Goal: Information Seeking & Learning: Learn about a topic

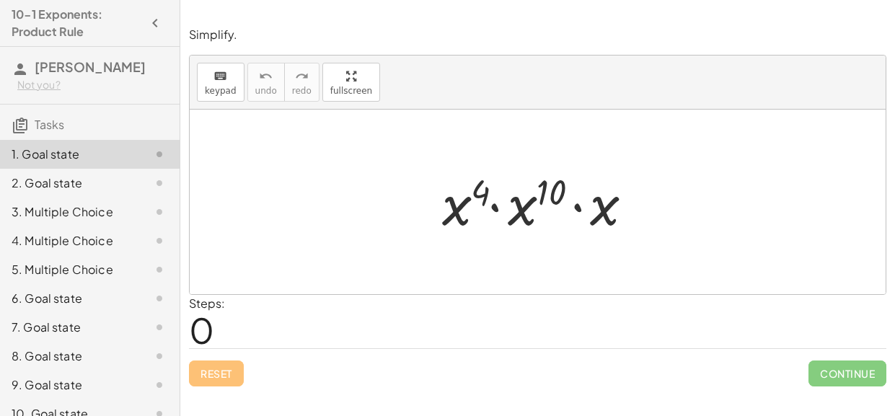
click at [483, 193] on div at bounding box center [543, 202] width 216 height 74
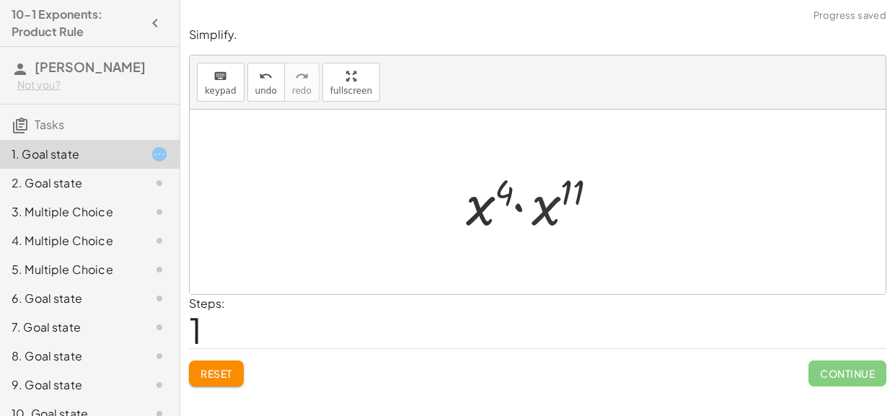
drag, startPoint x: 547, startPoint y: 217, endPoint x: 530, endPoint y: 217, distance: 16.6
click at [530, 217] on div at bounding box center [543, 202] width 169 height 74
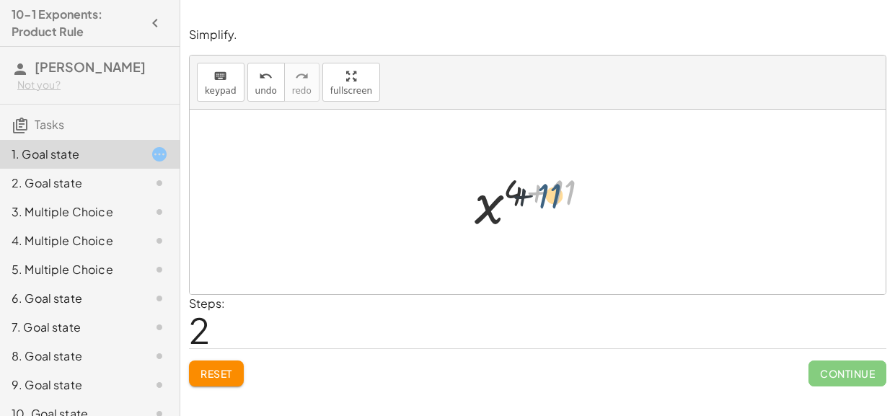
drag, startPoint x: 559, startPoint y: 194, endPoint x: 539, endPoint y: 198, distance: 20.5
click at [539, 198] on div at bounding box center [542, 202] width 151 height 71
drag, startPoint x: 517, startPoint y: 195, endPoint x: 571, endPoint y: 196, distance: 54.1
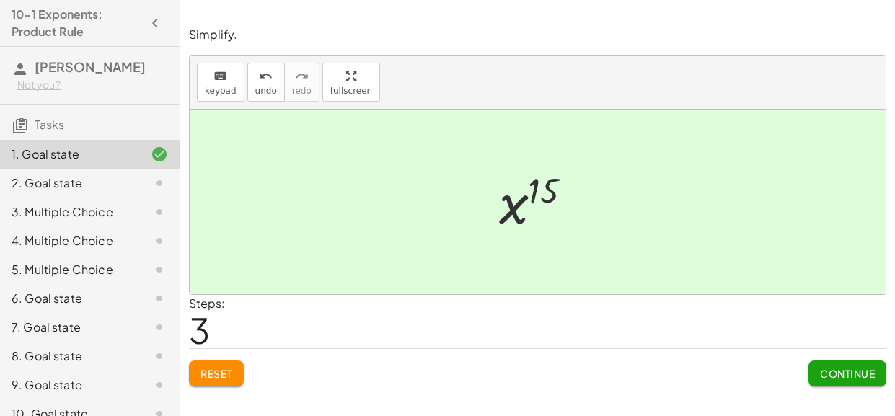
click at [210, 377] on span "Reset" at bounding box center [217, 373] width 32 height 13
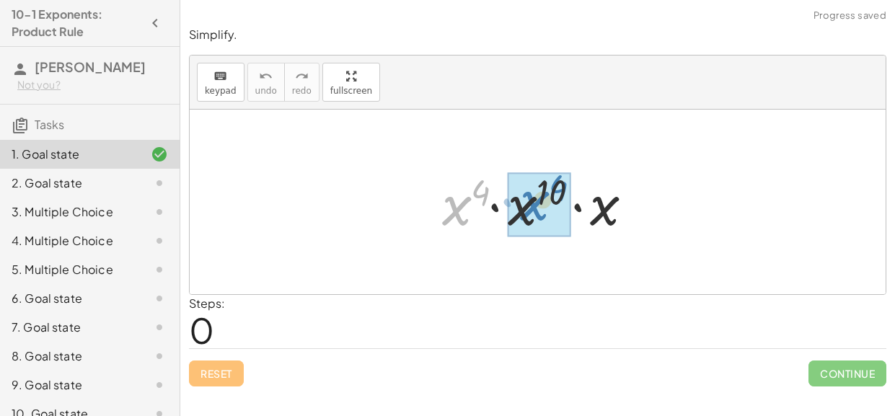
drag, startPoint x: 462, startPoint y: 213, endPoint x: 541, endPoint y: 208, distance: 78.8
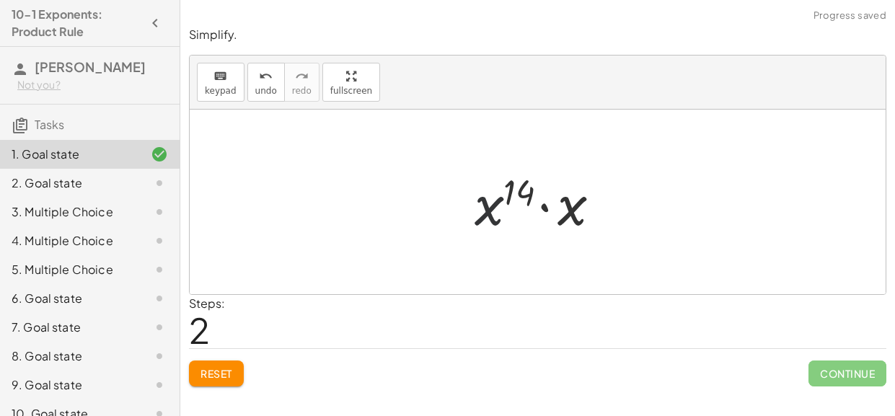
click at [495, 211] on div at bounding box center [542, 202] width 151 height 74
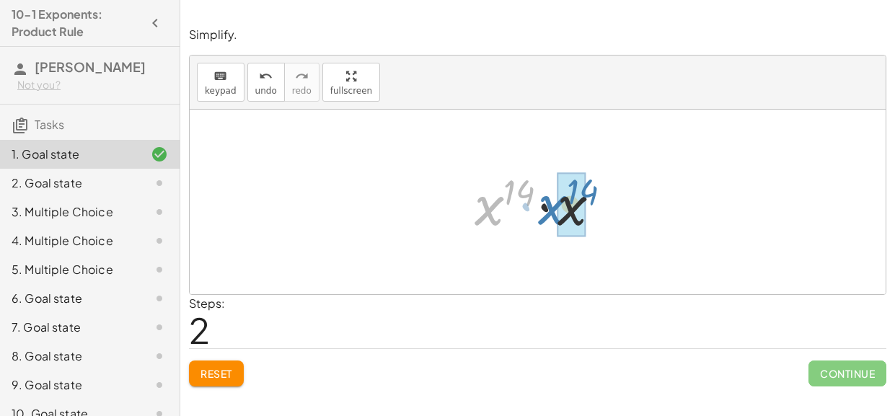
drag, startPoint x: 495, startPoint y: 211, endPoint x: 560, endPoint y: 211, distance: 64.9
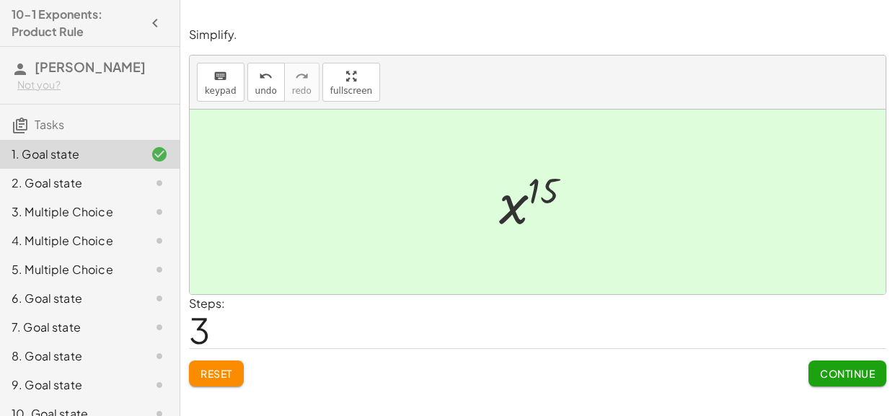
click at [829, 379] on button "Continue" at bounding box center [848, 374] width 78 height 26
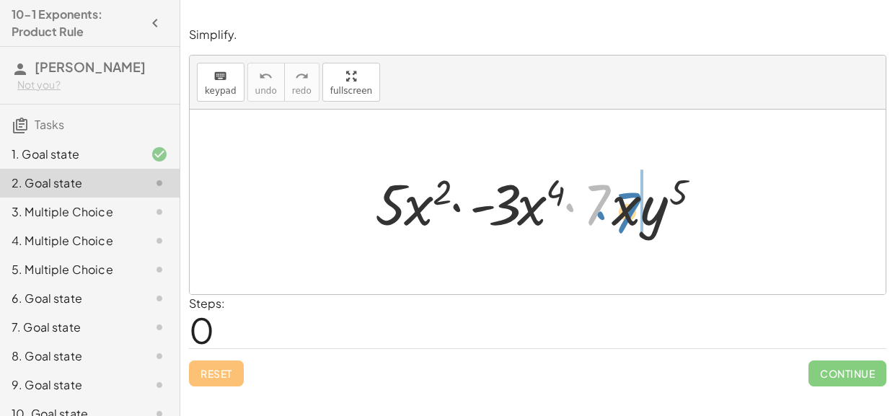
drag, startPoint x: 597, startPoint y: 204, endPoint x: 629, endPoint y: 211, distance: 33.1
click at [629, 211] on div at bounding box center [543, 202] width 351 height 74
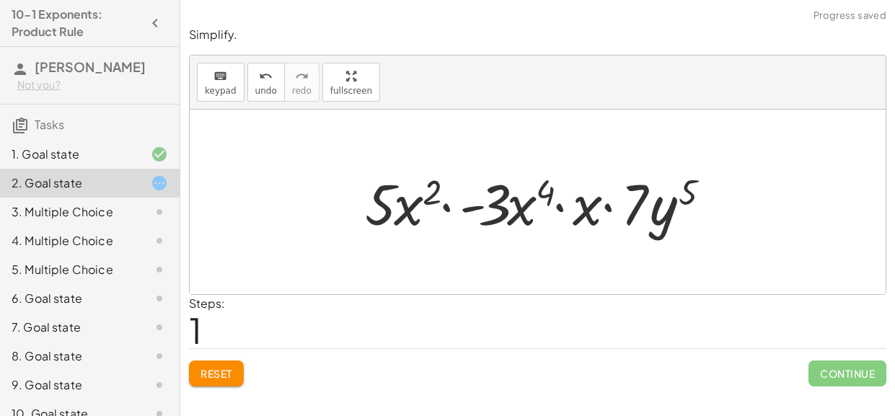
click at [225, 378] on span "Reset" at bounding box center [217, 373] width 32 height 13
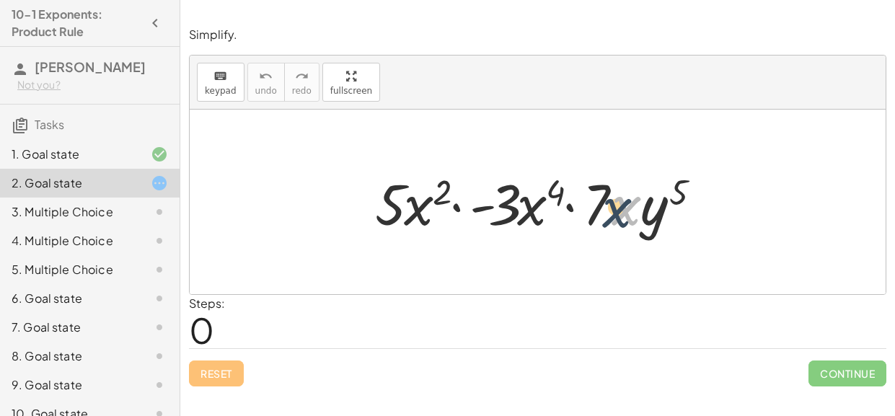
drag, startPoint x: 617, startPoint y: 209, endPoint x: 557, endPoint y: 218, distance: 61.2
click at [558, 219] on div at bounding box center [543, 202] width 351 height 74
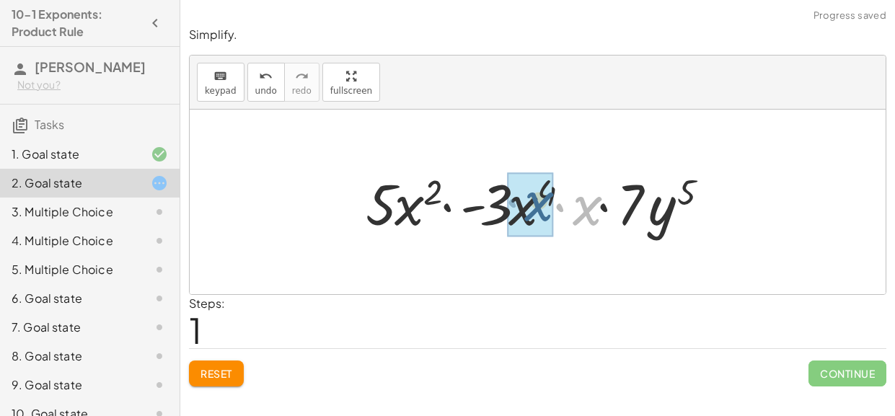
drag, startPoint x: 557, startPoint y: 218, endPoint x: 503, endPoint y: 210, distance: 54.7
click at [503, 210] on div at bounding box center [543, 202] width 371 height 74
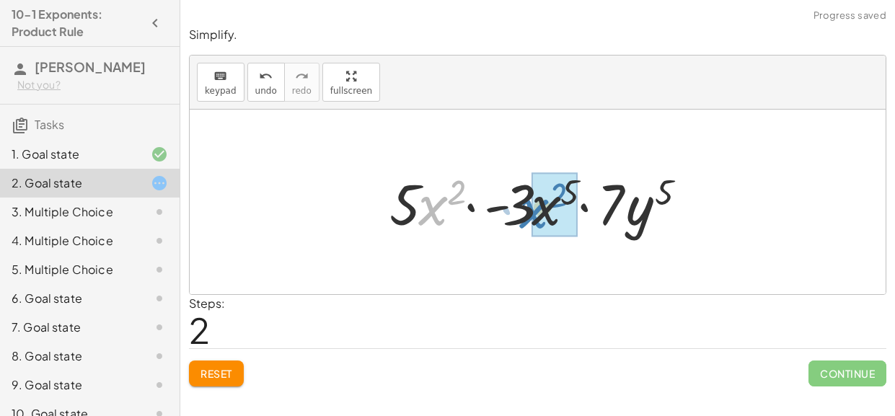
drag, startPoint x: 426, startPoint y: 208, endPoint x: 529, endPoint y: 211, distance: 103.2
click at [529, 211] on div at bounding box center [543, 202] width 322 height 74
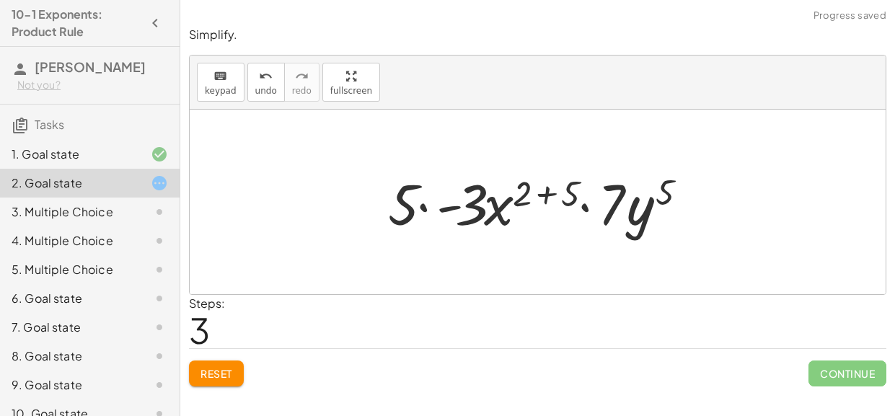
click at [219, 371] on span "Reset" at bounding box center [217, 373] width 32 height 13
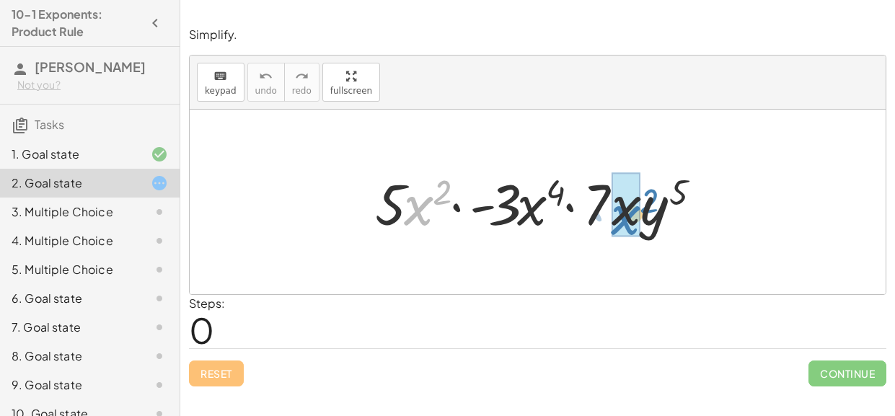
drag, startPoint x: 426, startPoint y: 210, endPoint x: 631, endPoint y: 220, distance: 205.1
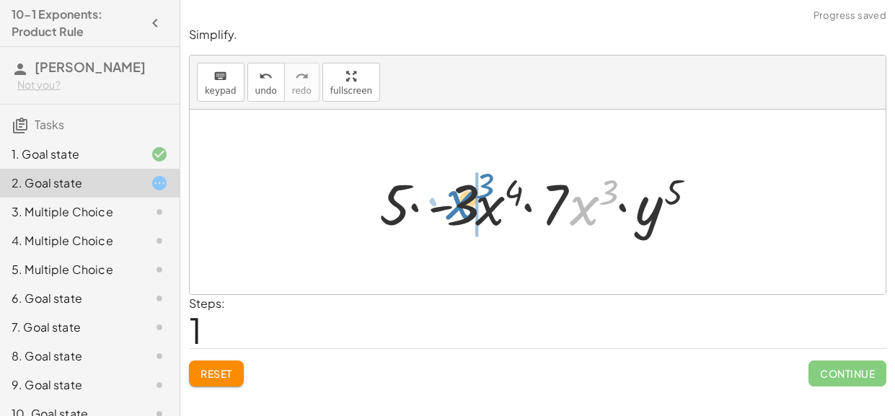
drag, startPoint x: 589, startPoint y: 214, endPoint x: 466, endPoint y: 208, distance: 122.8
click at [466, 208] on div at bounding box center [543, 202] width 342 height 74
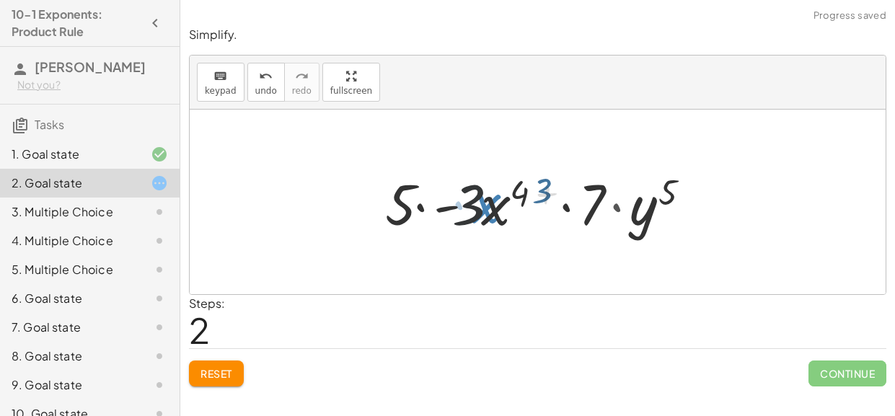
click at [469, 208] on div at bounding box center [543, 202] width 325 height 74
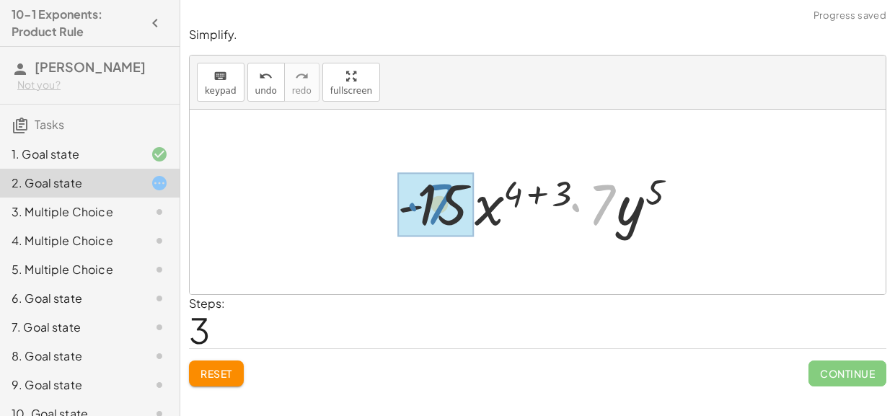
drag, startPoint x: 603, startPoint y: 201, endPoint x: 435, endPoint y: 202, distance: 168.1
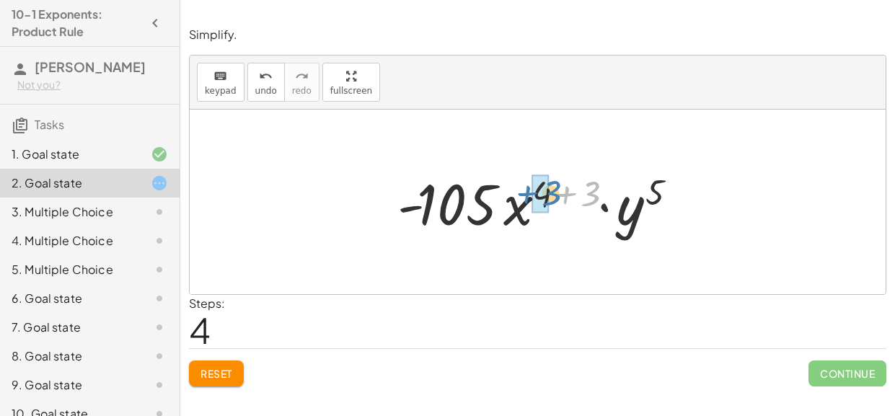
drag, startPoint x: 586, startPoint y: 194, endPoint x: 544, endPoint y: 194, distance: 41.8
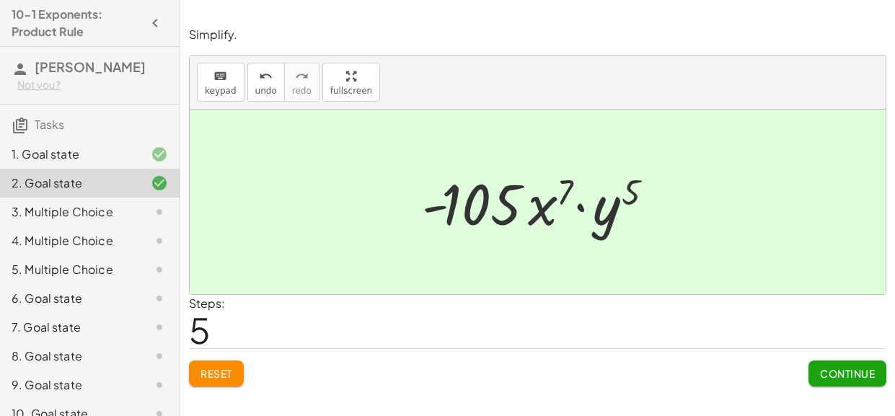
click at [868, 371] on span "Continue" at bounding box center [847, 373] width 55 height 13
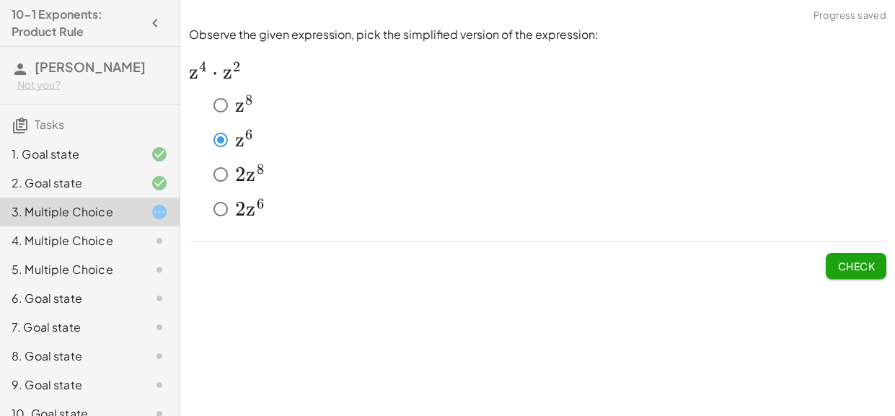
click at [840, 268] on span "Check" at bounding box center [856, 266] width 38 height 13
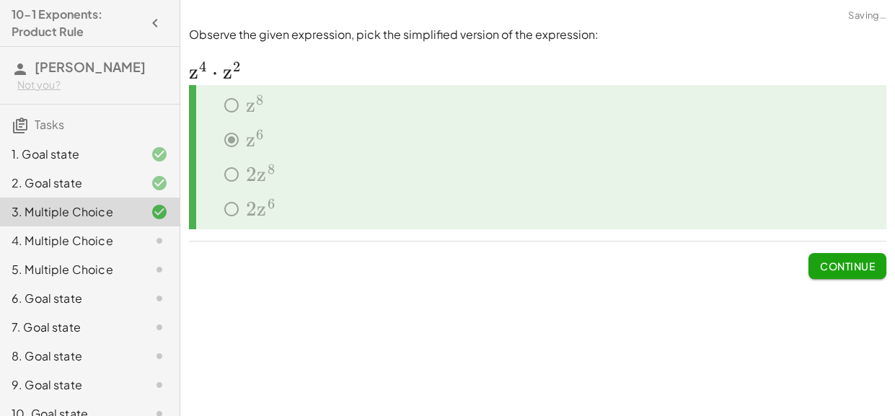
click at [837, 268] on span "Continue" at bounding box center [847, 266] width 55 height 13
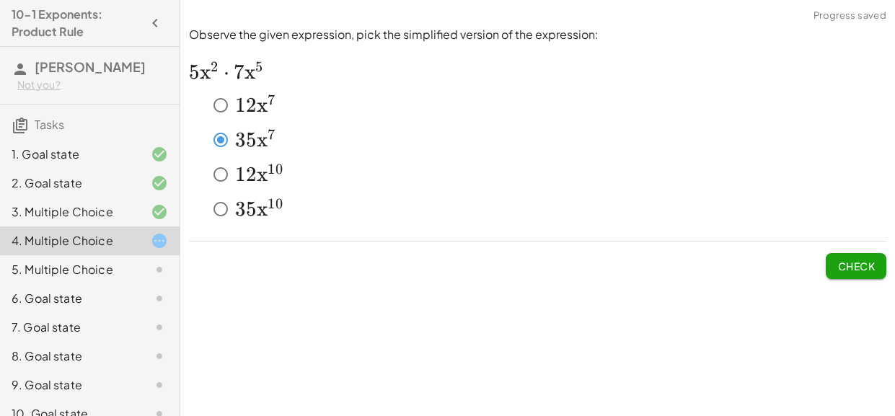
click at [853, 260] on span "Check" at bounding box center [856, 266] width 38 height 13
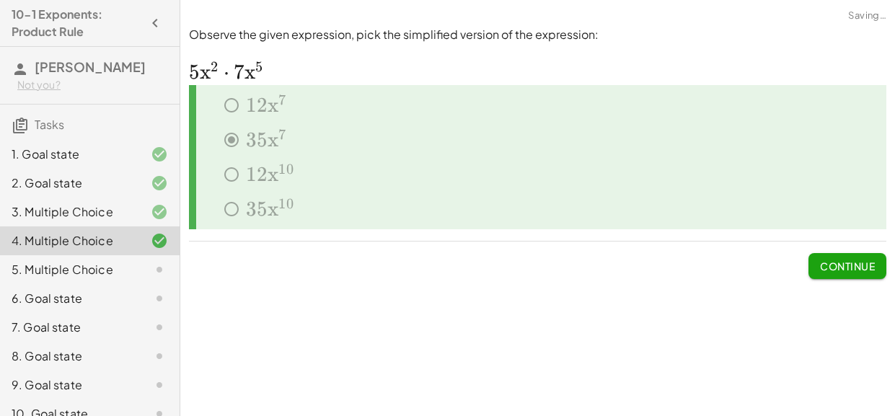
click at [853, 260] on span "Continue" at bounding box center [847, 266] width 55 height 13
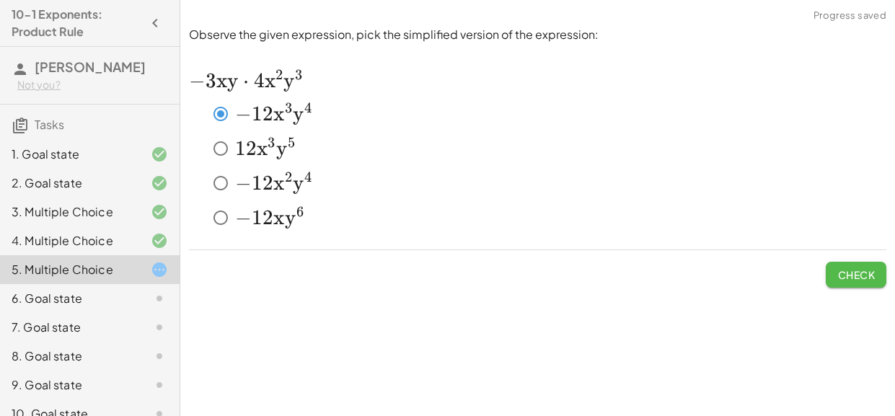
click at [838, 272] on span "Check" at bounding box center [856, 274] width 38 height 13
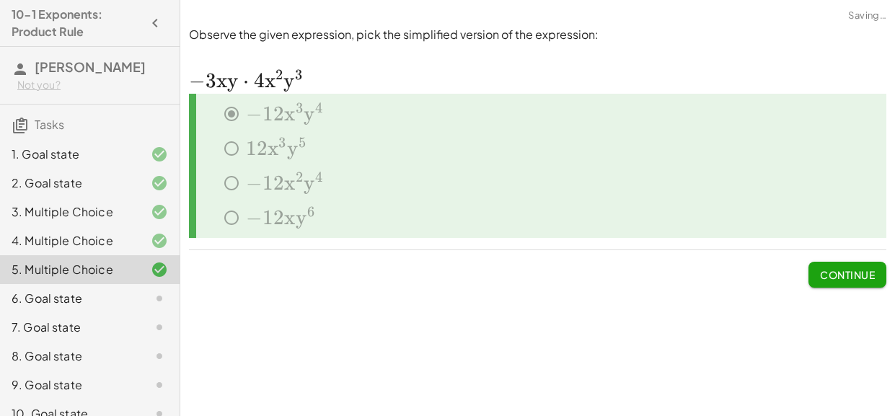
click at [838, 273] on span "Continue" at bounding box center [847, 274] width 55 height 13
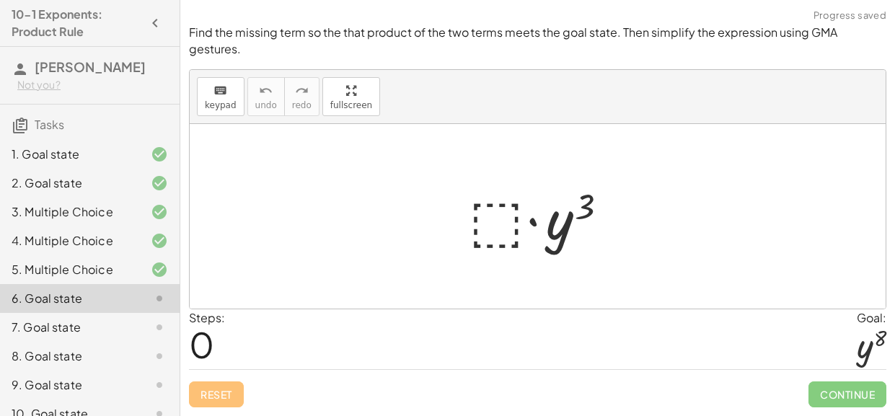
click at [514, 232] on div at bounding box center [543, 217] width 163 height 74
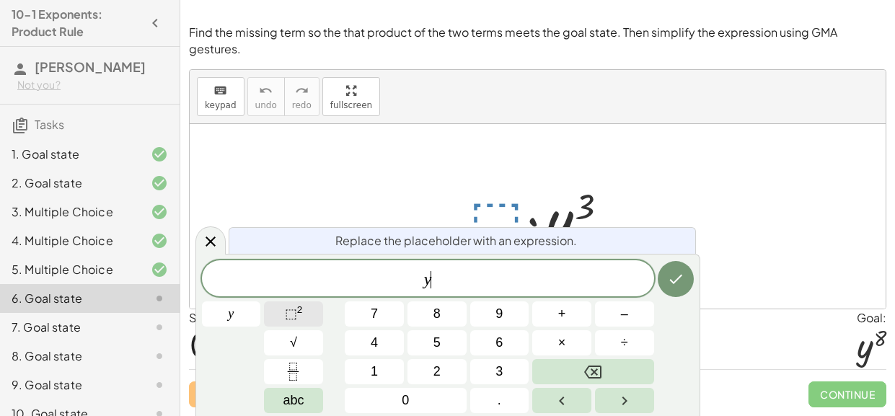
click at [310, 314] on button "⬚ 2" at bounding box center [293, 314] width 59 height 25
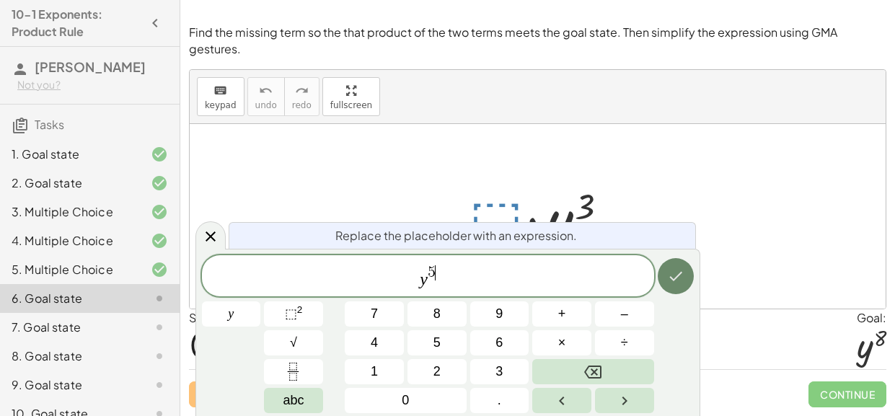
click at [669, 287] on button "Done" at bounding box center [676, 276] width 36 height 36
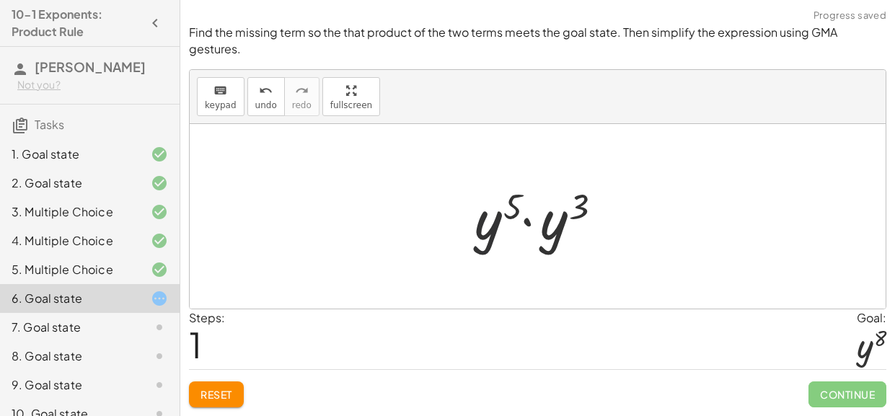
click at [503, 233] on div at bounding box center [542, 217] width 151 height 74
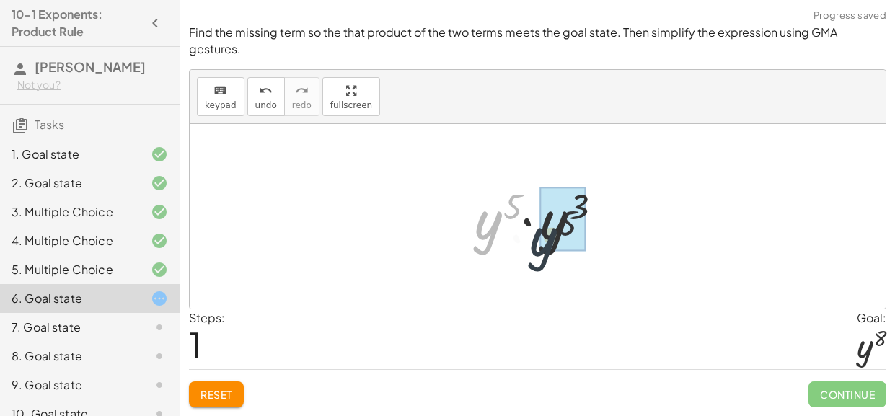
drag, startPoint x: 490, startPoint y: 229, endPoint x: 559, endPoint y: 252, distance: 72.1
click at [559, 252] on div at bounding box center [542, 217] width 151 height 74
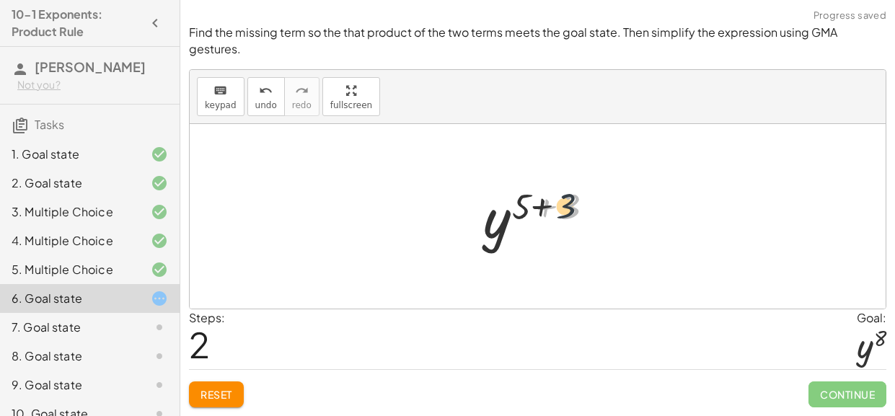
drag, startPoint x: 573, startPoint y: 203, endPoint x: 544, endPoint y: 208, distance: 30.1
click at [544, 208] on div at bounding box center [543, 216] width 134 height 71
drag, startPoint x: 526, startPoint y: 206, endPoint x: 553, endPoint y: 211, distance: 27.7
click at [553, 211] on div at bounding box center [543, 216] width 134 height 71
drag, startPoint x: 572, startPoint y: 208, endPoint x: 519, endPoint y: 208, distance: 52.7
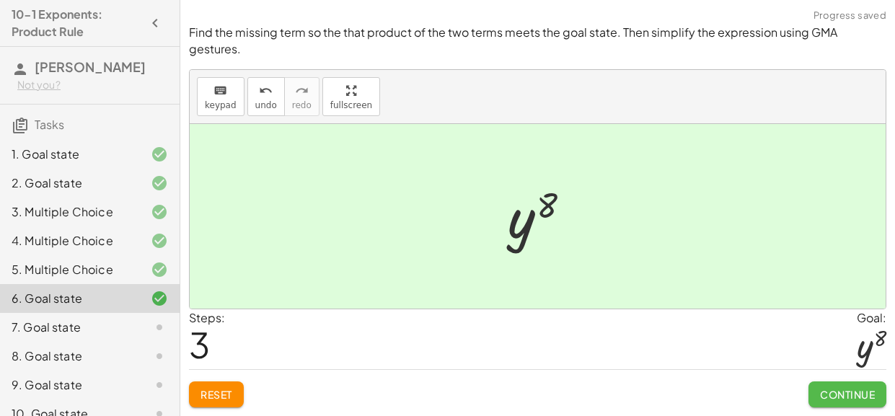
click at [861, 395] on span "Continue" at bounding box center [847, 394] width 55 height 13
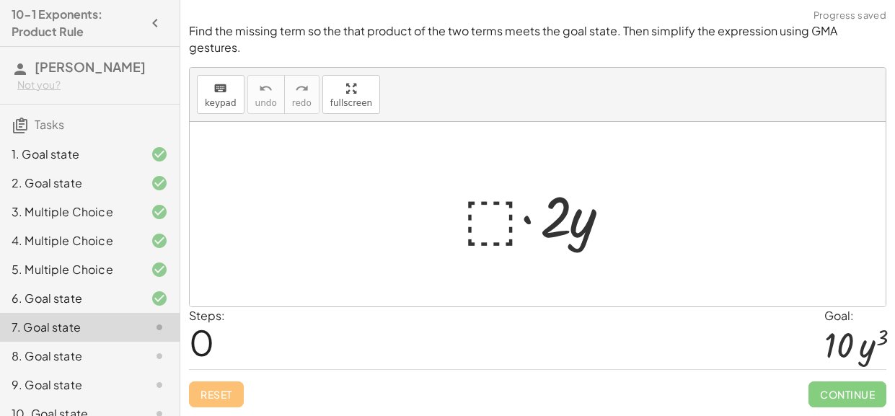
click at [491, 214] on div at bounding box center [543, 214] width 175 height 74
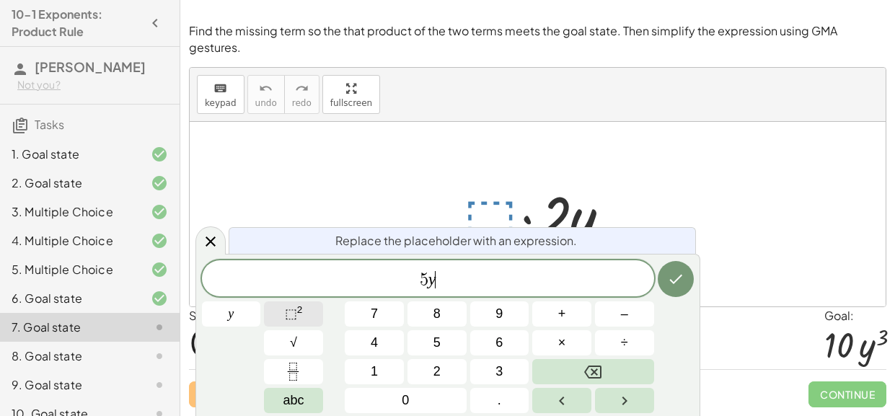
click at [307, 312] on button "⬚ 2" at bounding box center [293, 314] width 59 height 25
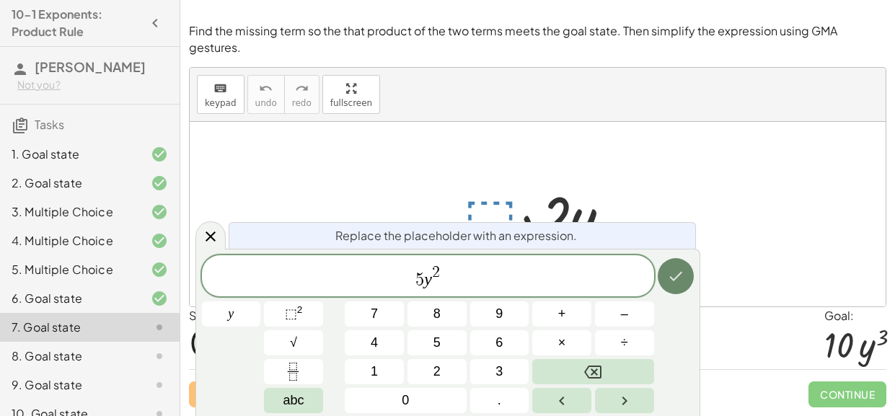
click at [685, 281] on button "Done" at bounding box center [676, 276] width 36 height 36
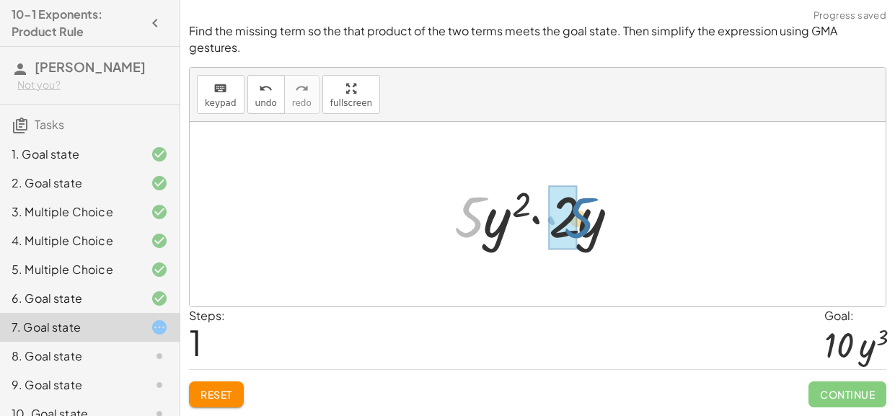
drag, startPoint x: 465, startPoint y: 217, endPoint x: 558, endPoint y: 225, distance: 93.4
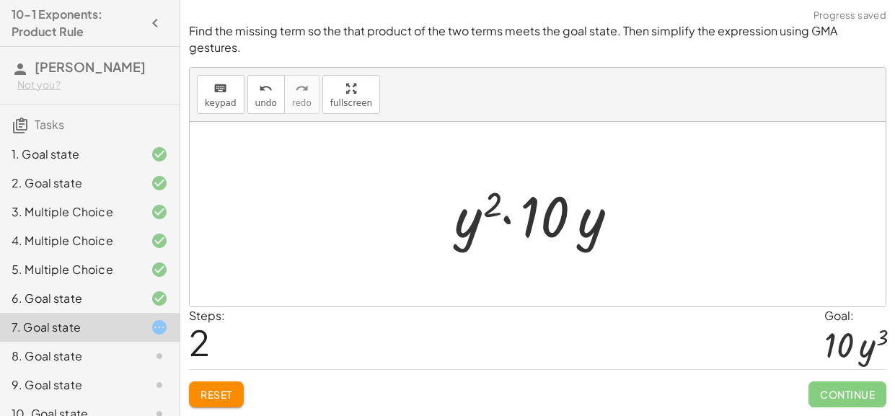
click at [478, 222] on div at bounding box center [543, 214] width 192 height 74
drag, startPoint x: 478, startPoint y: 222, endPoint x: 523, endPoint y: 220, distance: 45.5
click at [523, 220] on div at bounding box center [543, 214] width 192 height 74
click at [460, 219] on div at bounding box center [543, 214] width 192 height 74
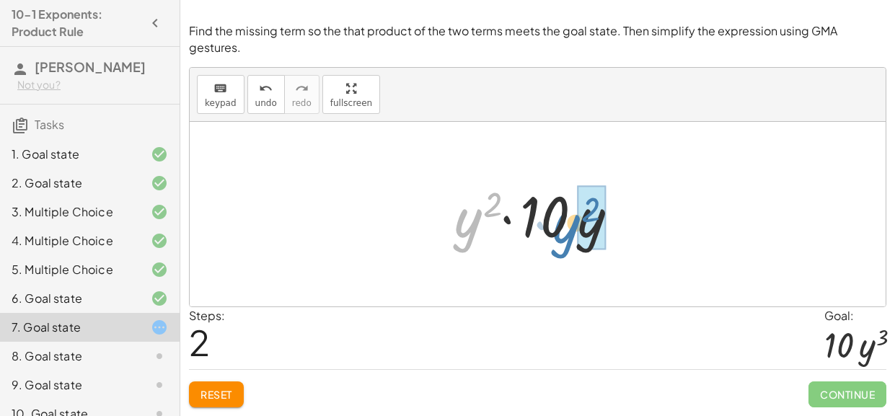
drag, startPoint x: 460, startPoint y: 219, endPoint x: 560, endPoint y: 225, distance: 100.4
click at [560, 225] on div at bounding box center [543, 214] width 192 height 74
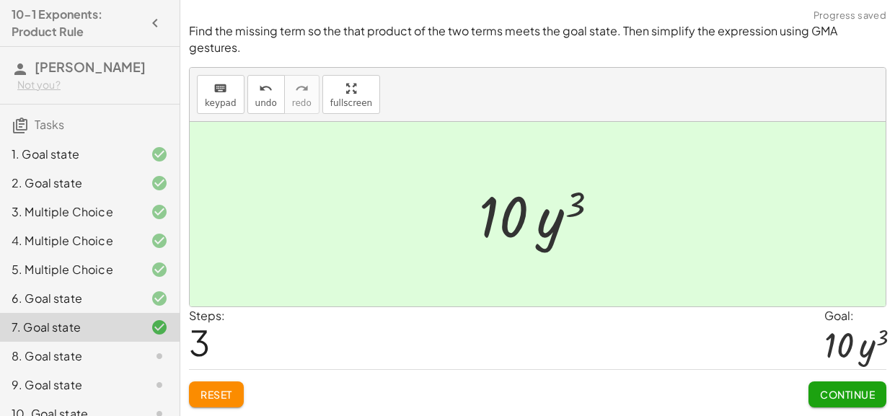
click at [842, 392] on span "Continue" at bounding box center [847, 394] width 55 height 13
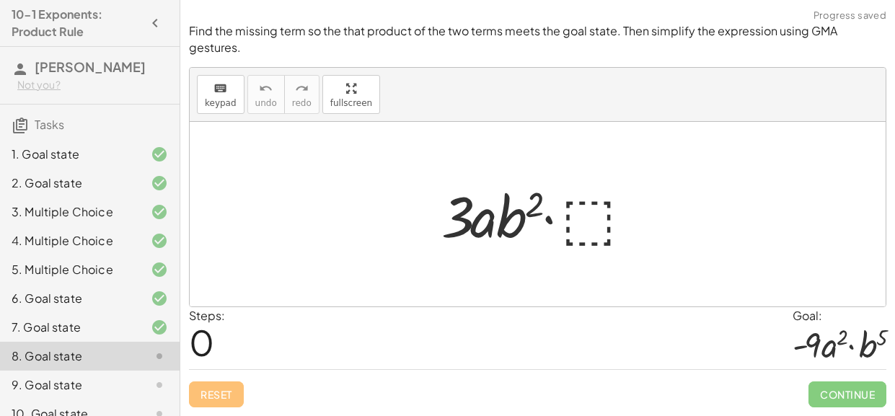
click at [592, 227] on div at bounding box center [542, 214] width 217 height 74
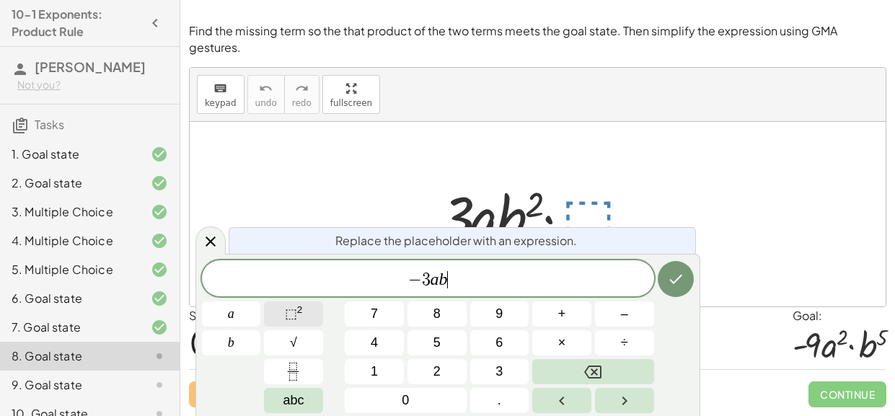
click at [286, 313] on span "⬚" at bounding box center [291, 314] width 12 height 14
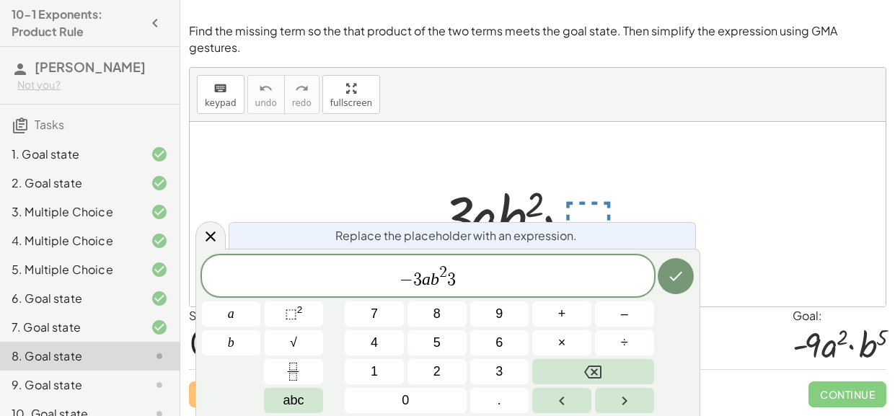
click at [647, 258] on div "− 3 a b 2 3 a b 7 8 9 + – 4 5 6 × ÷ ⬚ 2 √ abc 1 2 3 0 ." at bounding box center [448, 334] width 492 height 158
click at [668, 271] on icon "Done" at bounding box center [675, 276] width 17 height 17
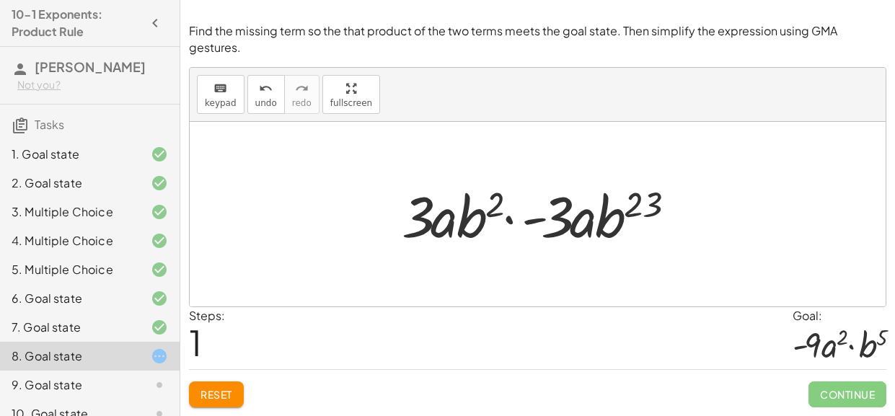
click at [643, 208] on div at bounding box center [543, 214] width 296 height 74
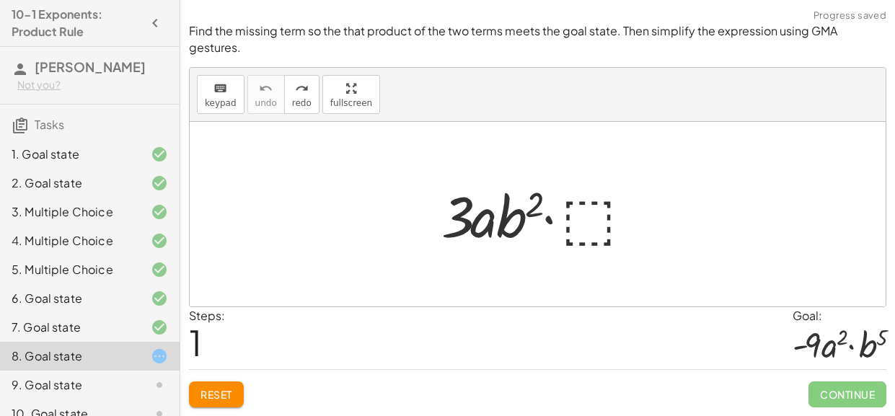
click at [207, 400] on span "Reset" at bounding box center [217, 394] width 32 height 13
click at [218, 396] on div "Reset Continue" at bounding box center [538, 388] width 698 height 38
click at [591, 210] on div at bounding box center [542, 214] width 217 height 74
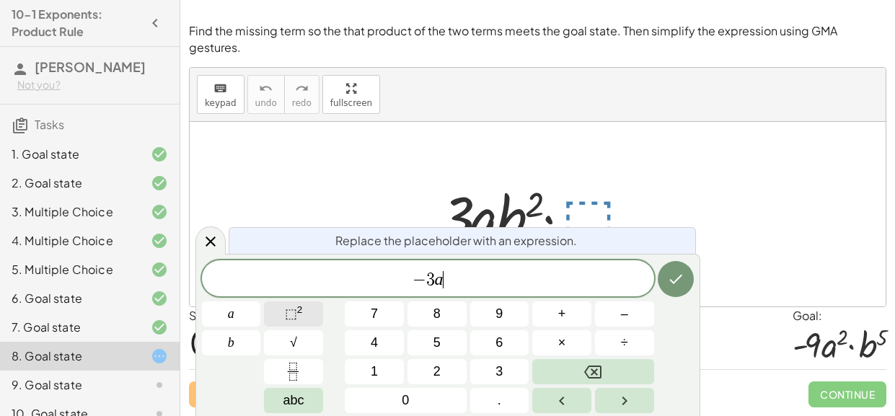
click at [288, 312] on span "⬚" at bounding box center [291, 314] width 12 height 14
click at [285, 320] on span "⬚" at bounding box center [291, 314] width 12 height 14
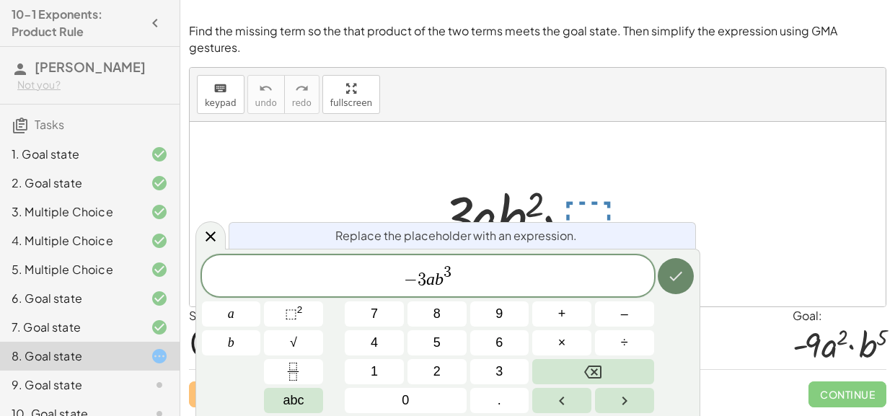
click at [684, 279] on button "Done" at bounding box center [676, 276] width 36 height 36
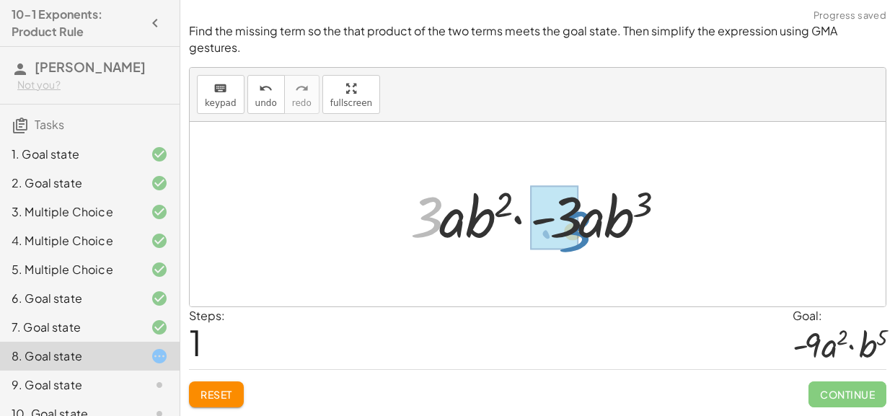
drag, startPoint x: 423, startPoint y: 214, endPoint x: 569, endPoint y: 229, distance: 146.4
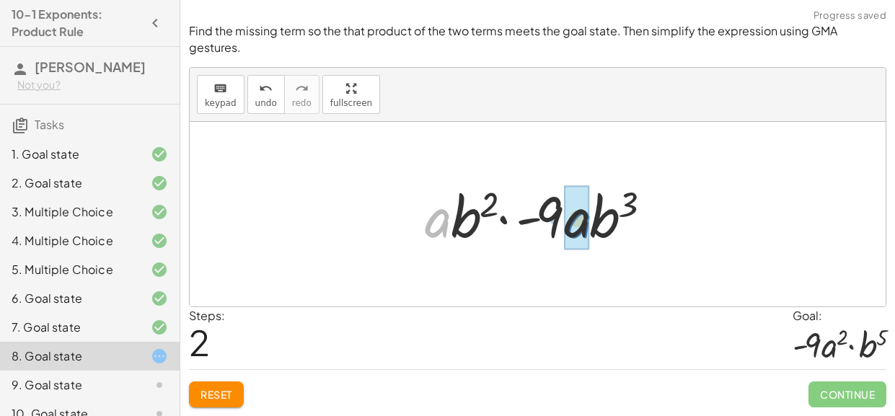
drag, startPoint x: 432, startPoint y: 218, endPoint x: 581, endPoint y: 218, distance: 148.6
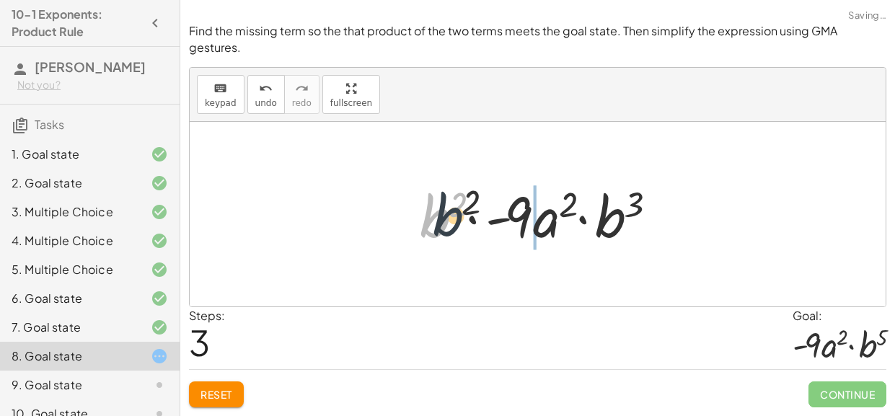
drag, startPoint x: 441, startPoint y: 219, endPoint x: 610, endPoint y: 201, distance: 169.0
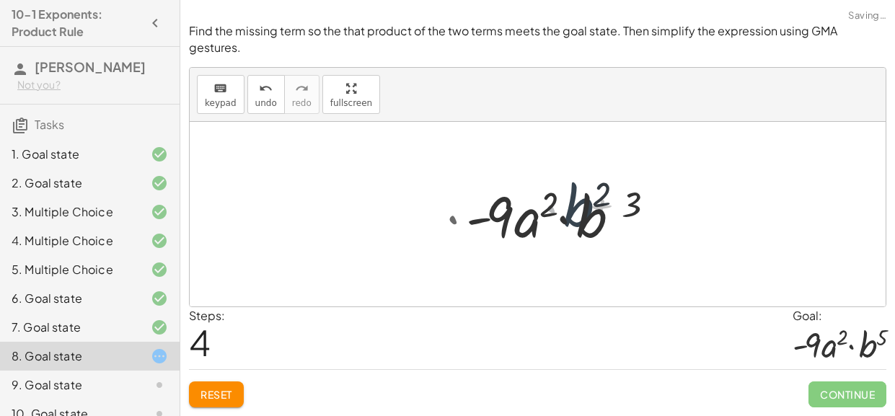
click at [611, 203] on div at bounding box center [543, 214] width 245 height 74
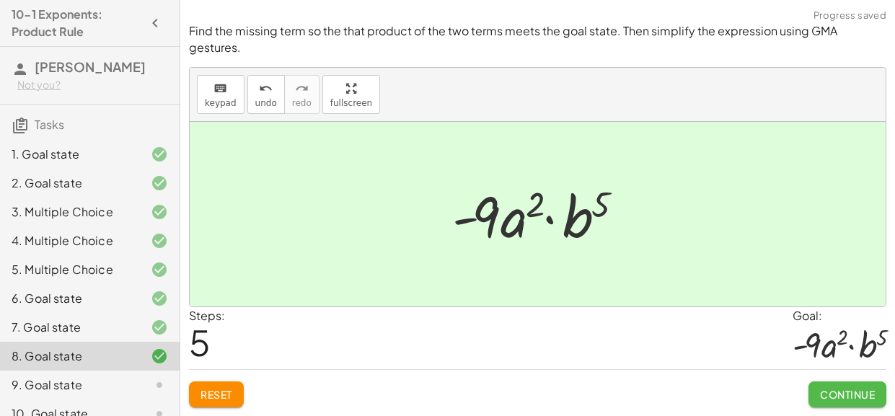
click at [845, 392] on span "Continue" at bounding box center [847, 394] width 55 height 13
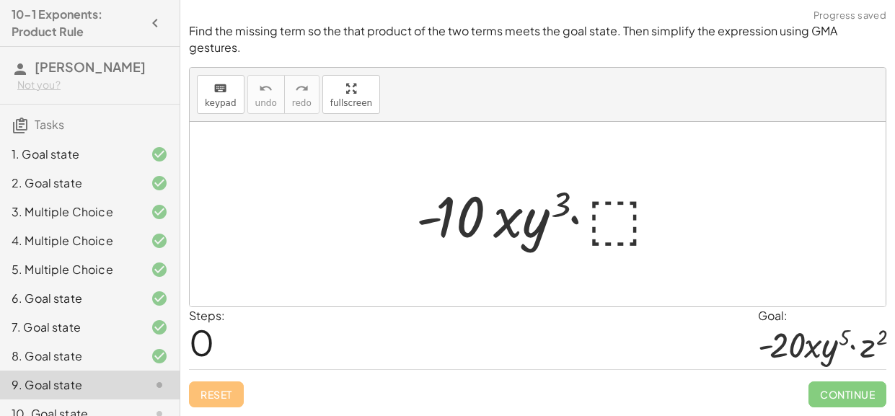
click at [622, 229] on div at bounding box center [543, 214] width 268 height 74
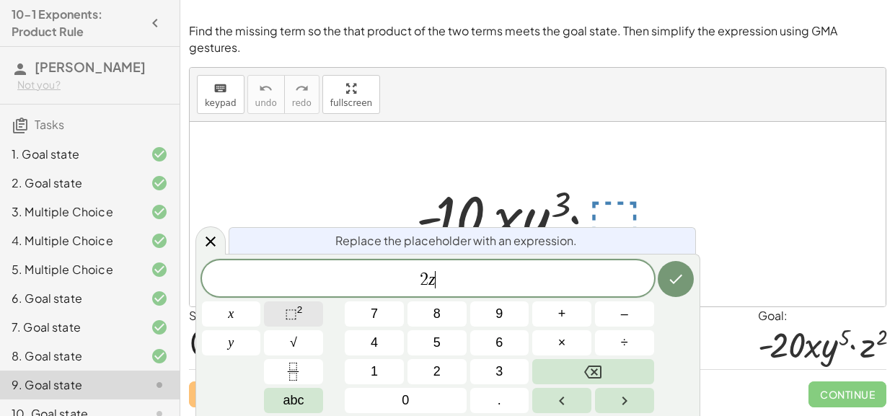
click at [312, 309] on button "⬚ 2" at bounding box center [293, 314] width 59 height 25
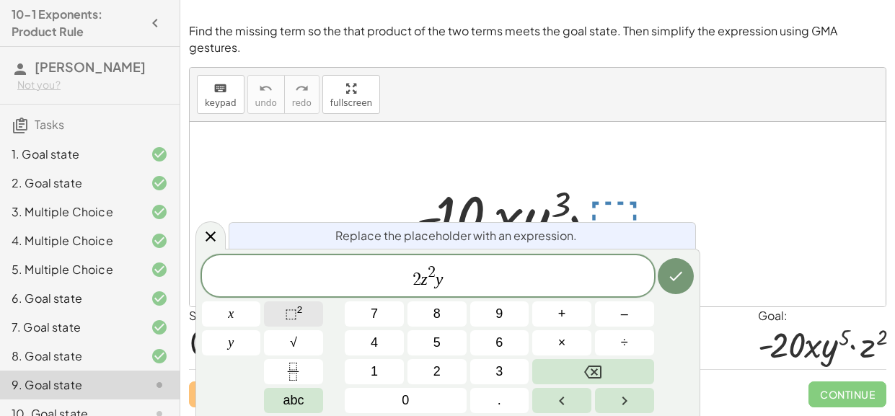
click at [304, 312] on button "⬚ 2" at bounding box center [293, 314] width 59 height 25
click at [676, 283] on icon "Done" at bounding box center [675, 276] width 17 height 17
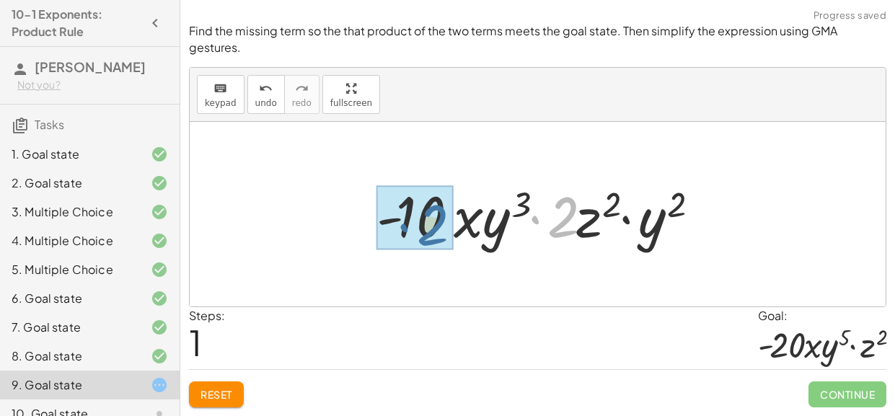
drag, startPoint x: 564, startPoint y: 224, endPoint x: 430, endPoint y: 232, distance: 134.4
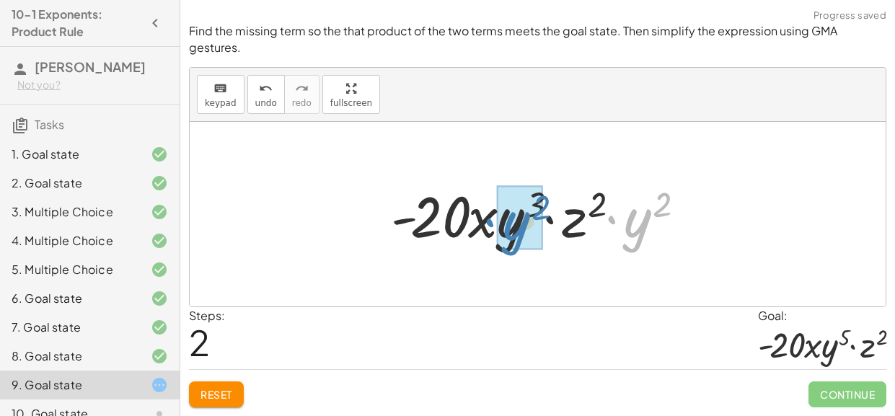
drag, startPoint x: 643, startPoint y: 221, endPoint x: 520, endPoint y: 224, distance: 122.7
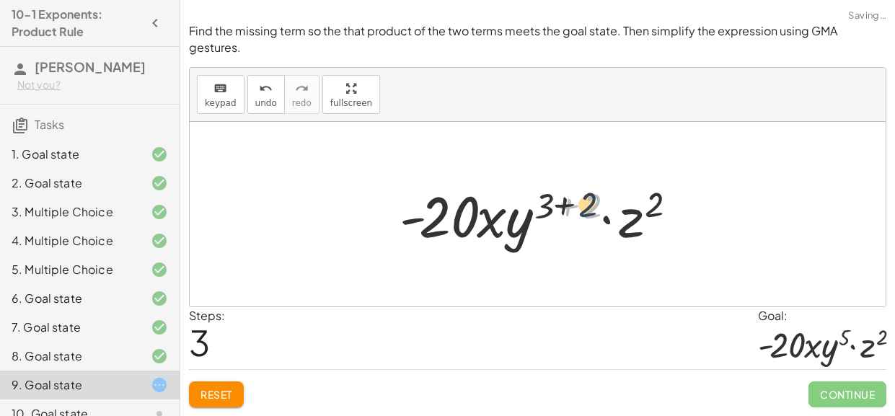
drag, startPoint x: 589, startPoint y: 208, endPoint x: 567, endPoint y: 207, distance: 22.4
click at [567, 207] on div at bounding box center [543, 214] width 302 height 74
drag, startPoint x: 550, startPoint y: 208, endPoint x: 594, endPoint y: 208, distance: 44.0
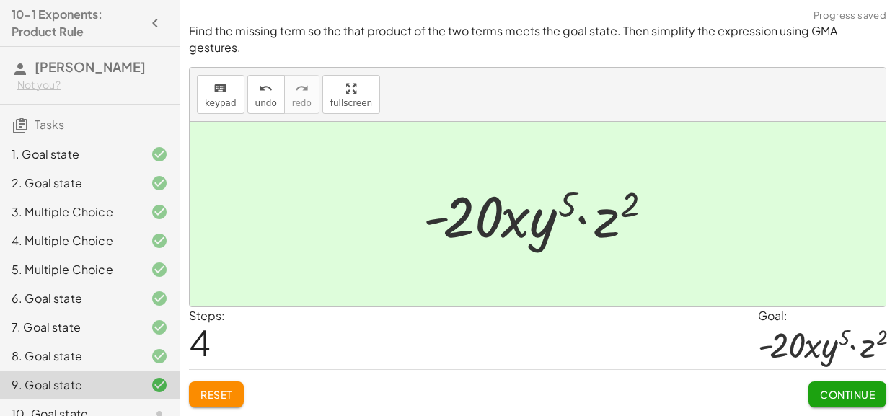
click at [823, 395] on span "Continue" at bounding box center [847, 394] width 55 height 13
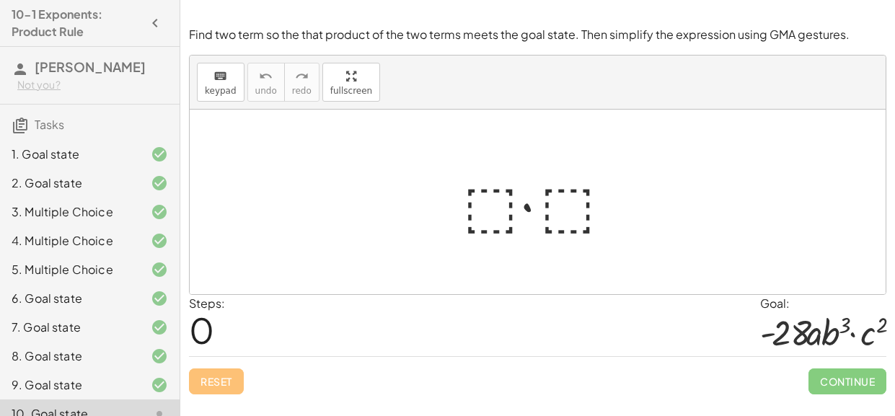
scroll to position [75, 0]
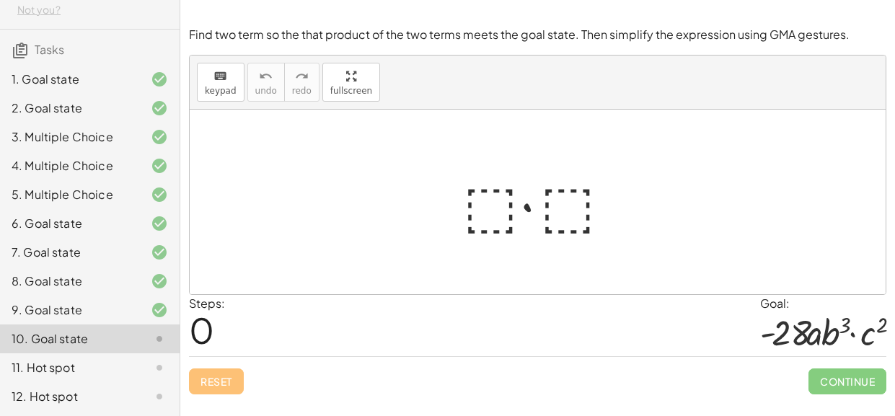
click at [487, 193] on div at bounding box center [543, 202] width 175 height 74
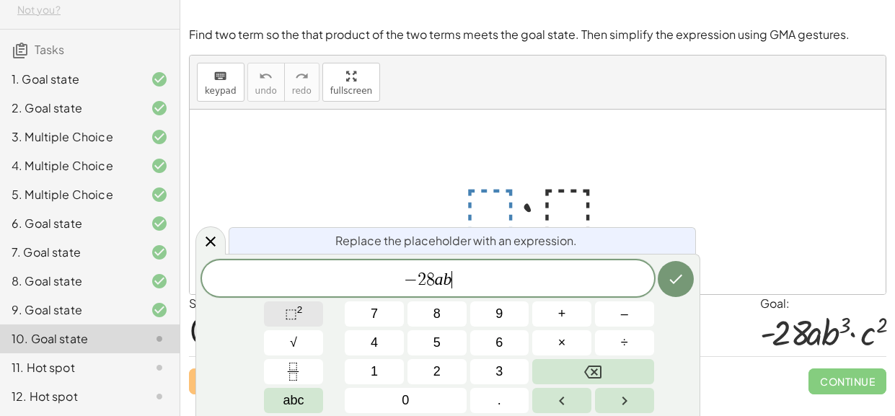
click at [310, 309] on button "⬚ 2" at bounding box center [293, 314] width 59 height 25
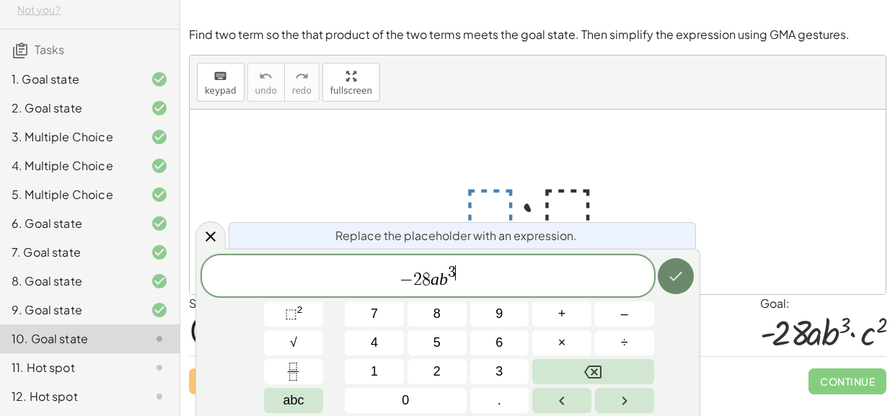
click at [670, 281] on icon "Done" at bounding box center [675, 276] width 17 height 17
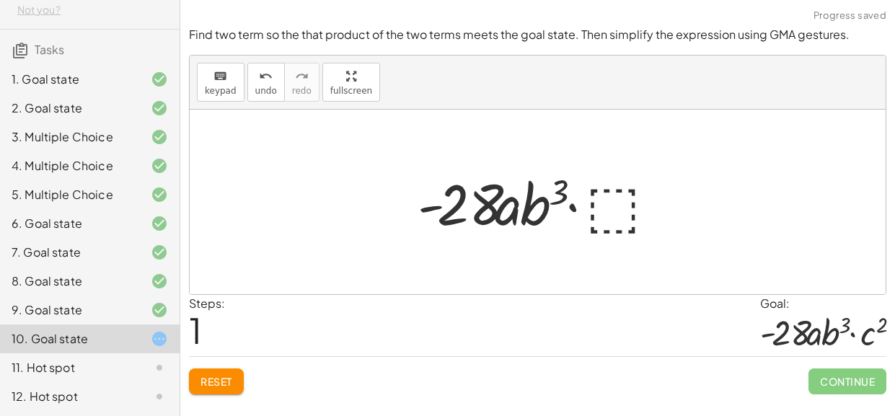
click at [623, 219] on div at bounding box center [542, 202] width 265 height 74
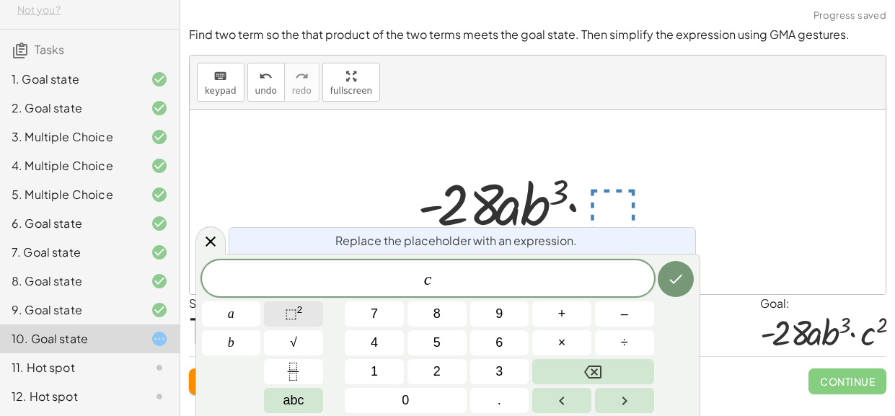
click at [290, 317] on span "⬚" at bounding box center [291, 314] width 12 height 14
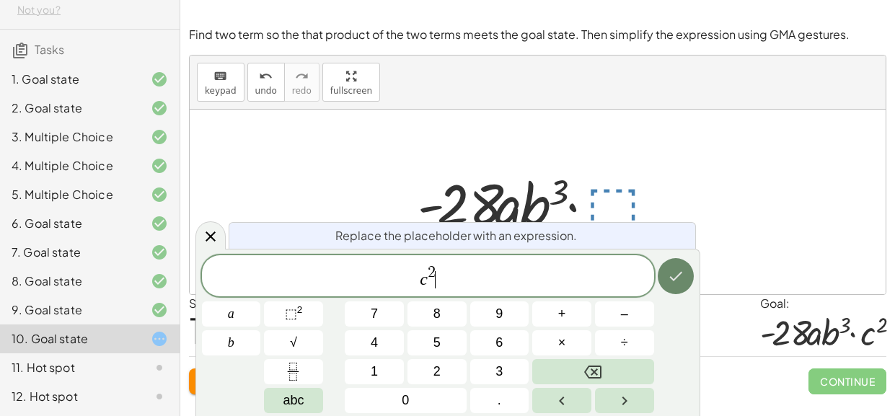
click at [669, 268] on icon "Done" at bounding box center [675, 276] width 17 height 17
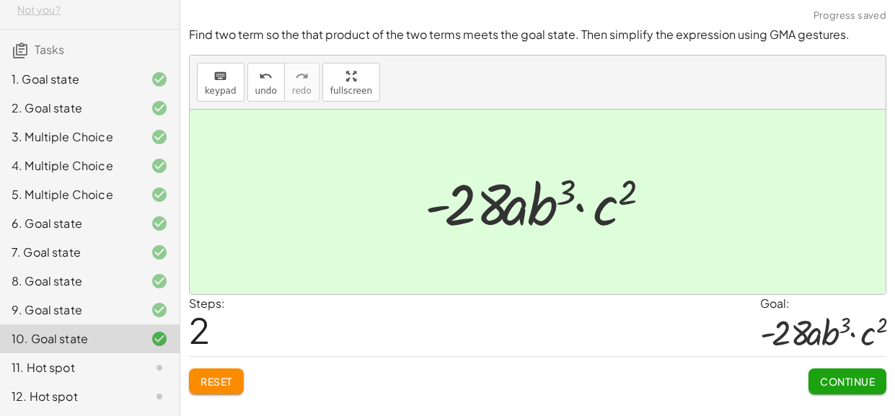
click at [848, 384] on span "Continue" at bounding box center [847, 381] width 55 height 13
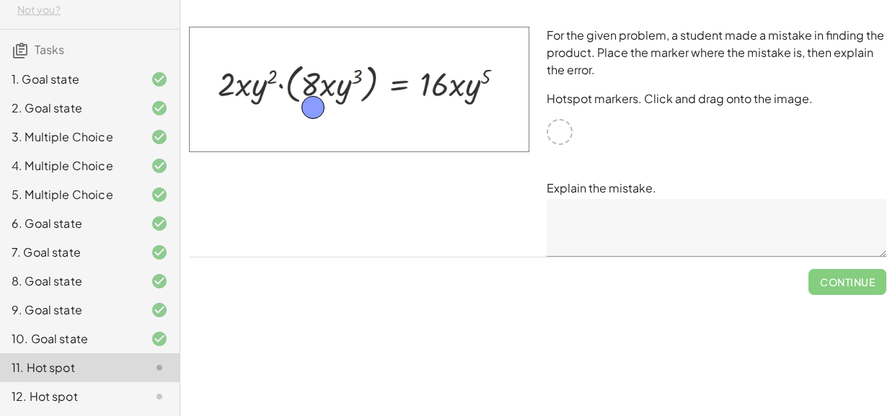
drag, startPoint x: 560, startPoint y: 136, endPoint x: 316, endPoint y: 110, distance: 245.8
drag, startPoint x: 316, startPoint y: 110, endPoint x: 445, endPoint y: 100, distance: 129.6
drag, startPoint x: 445, startPoint y: 100, endPoint x: 459, endPoint y: 93, distance: 15.8
click at [594, 208] on textarea at bounding box center [717, 228] width 340 height 58
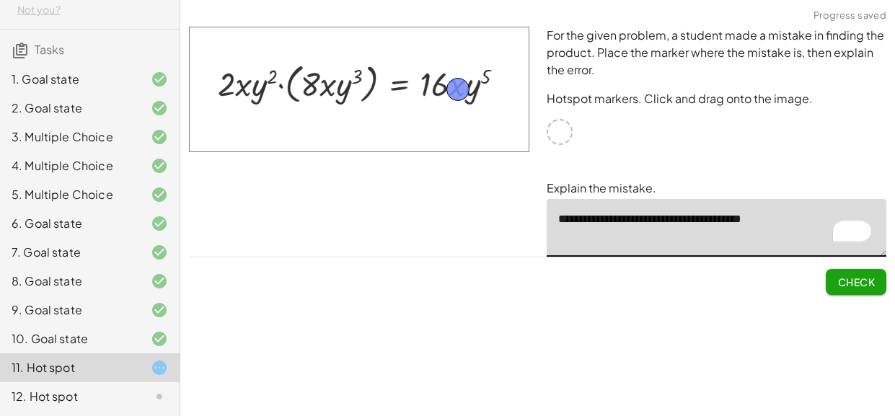
type textarea "**********"
click at [838, 283] on span "Check" at bounding box center [856, 282] width 38 height 13
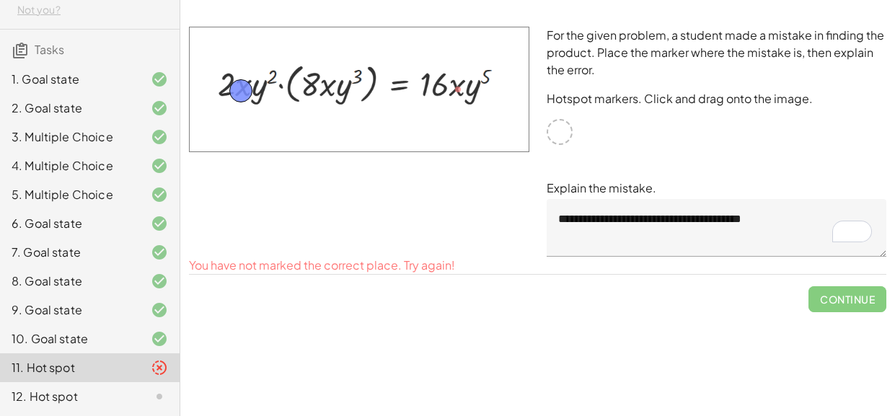
drag, startPoint x: 460, startPoint y: 90, endPoint x: 243, endPoint y: 92, distance: 217.1
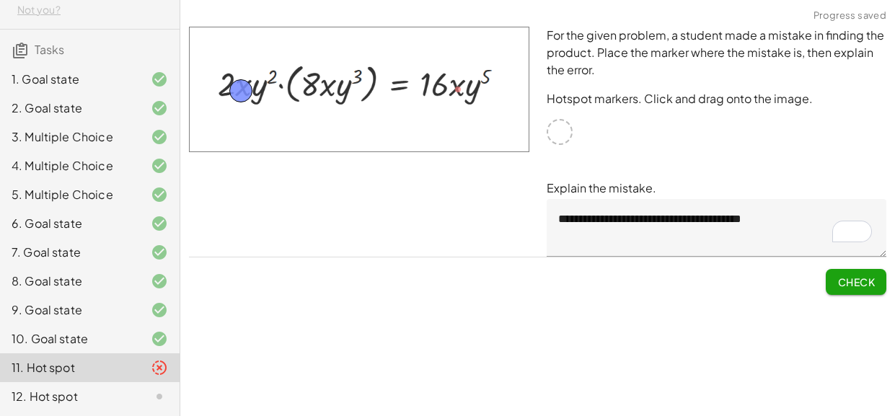
click at [866, 278] on span "Check" at bounding box center [856, 282] width 38 height 13
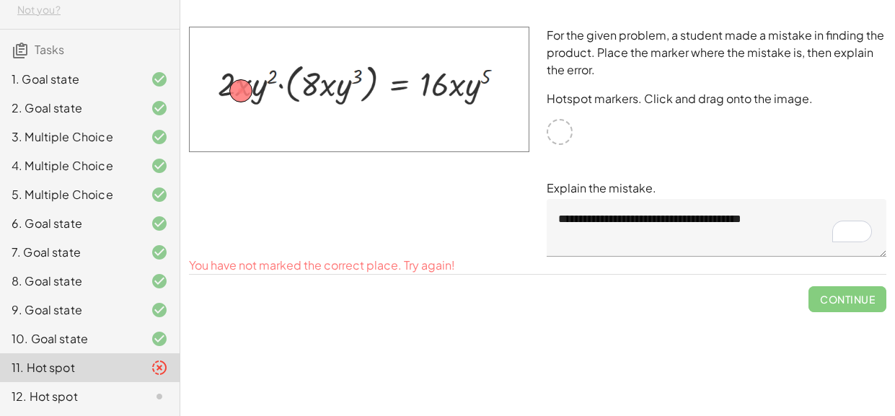
click at [459, 90] on img at bounding box center [359, 90] width 340 height 126
drag, startPoint x: 244, startPoint y: 90, endPoint x: 454, endPoint y: 91, distance: 210.6
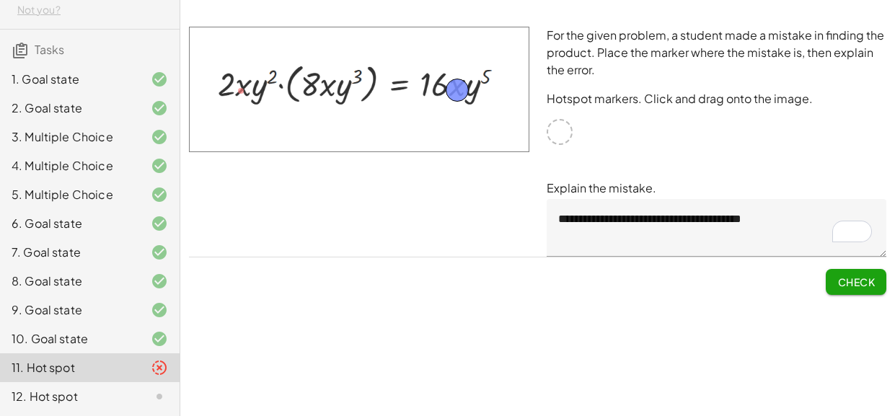
click at [839, 282] on span "Check" at bounding box center [856, 282] width 38 height 13
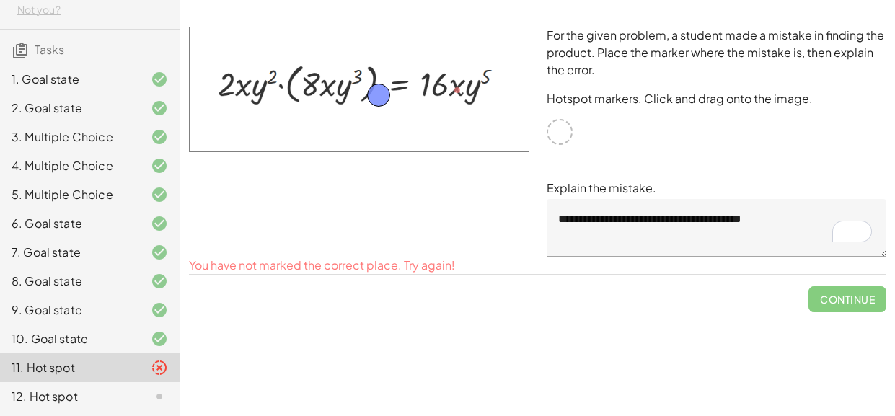
drag, startPoint x: 462, startPoint y: 89, endPoint x: 387, endPoint y: 92, distance: 75.1
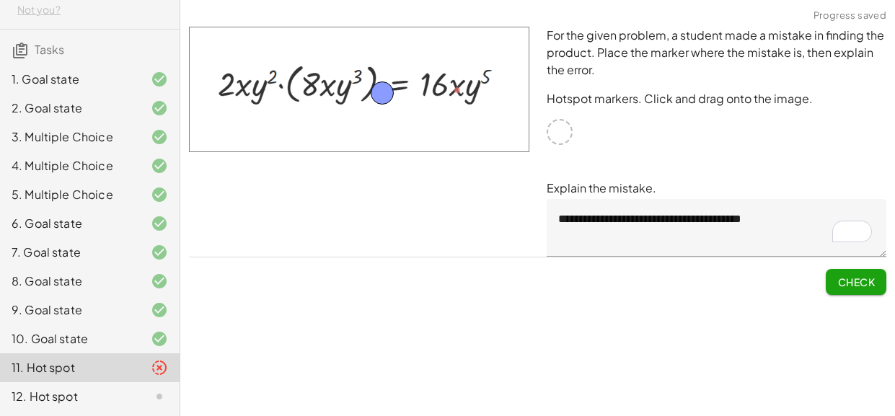
drag, startPoint x: 387, startPoint y: 92, endPoint x: 291, endPoint y: 76, distance: 97.9
drag, startPoint x: 291, startPoint y: 76, endPoint x: 284, endPoint y: 92, distance: 16.5
click at [843, 277] on span "Check" at bounding box center [856, 282] width 38 height 13
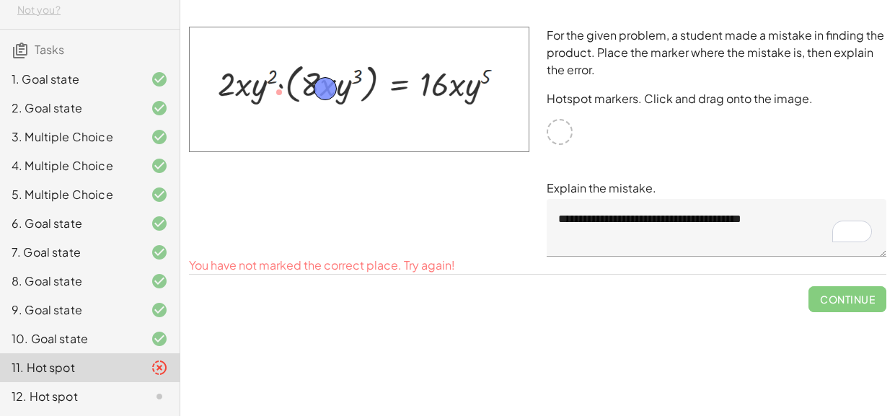
drag, startPoint x: 281, startPoint y: 93, endPoint x: 327, endPoint y: 89, distance: 46.3
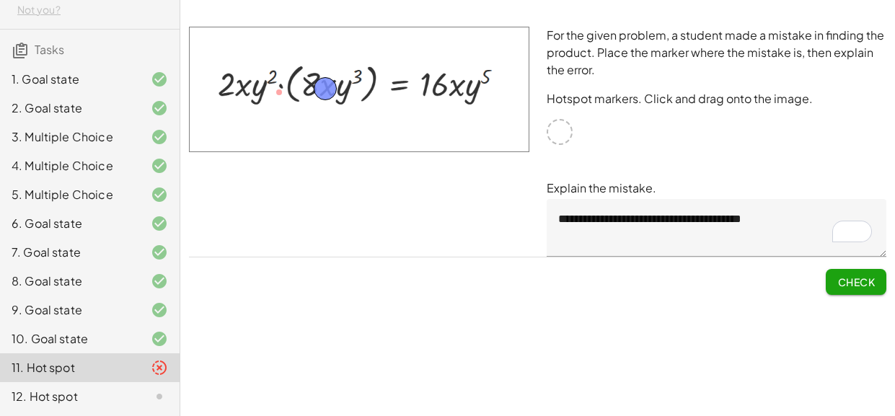
click at [845, 278] on span "Check" at bounding box center [856, 282] width 38 height 13
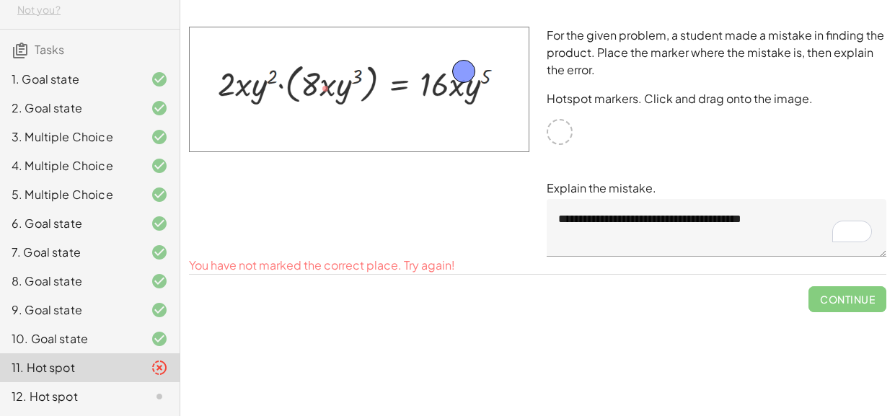
drag, startPoint x: 329, startPoint y: 89, endPoint x: 467, endPoint y: 71, distance: 139.6
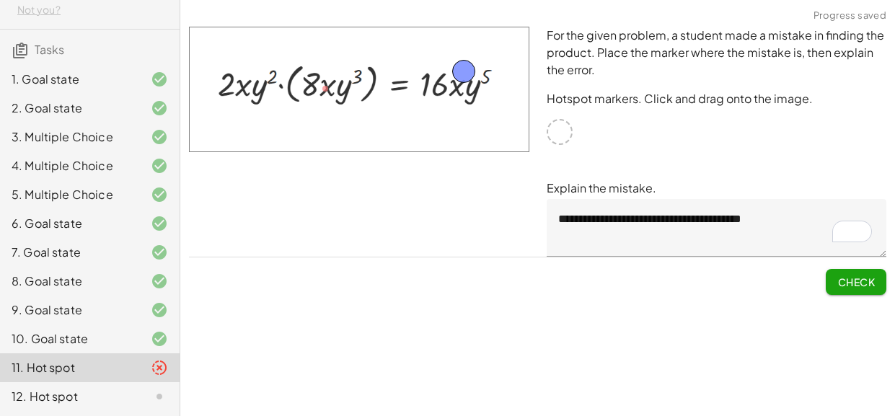
click at [868, 288] on button "Check" at bounding box center [856, 282] width 61 height 26
click at [820, 276] on span "Continue" at bounding box center [847, 282] width 55 height 13
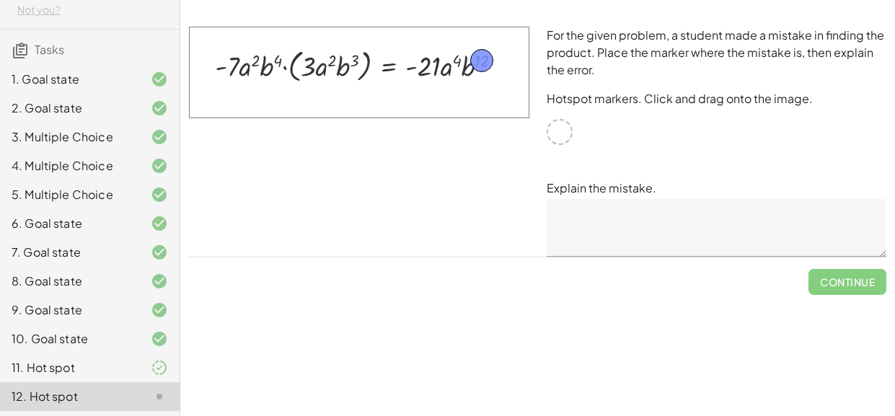
drag, startPoint x: 563, startPoint y: 134, endPoint x: 485, endPoint y: 63, distance: 105.1
click at [647, 220] on textarea at bounding box center [717, 228] width 340 height 58
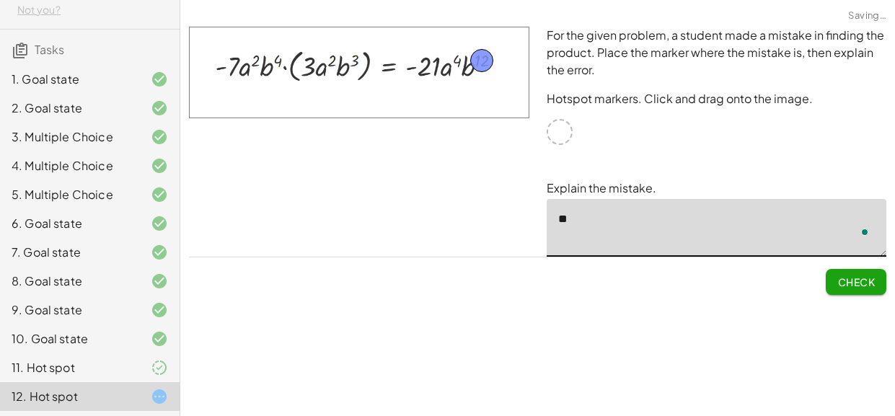
click at [656, 225] on textarea "**" at bounding box center [717, 228] width 340 height 58
click at [712, 223] on textarea "**********" at bounding box center [717, 228] width 340 height 58
type textarea "**********"
click at [837, 276] on span "Check" at bounding box center [856, 282] width 38 height 13
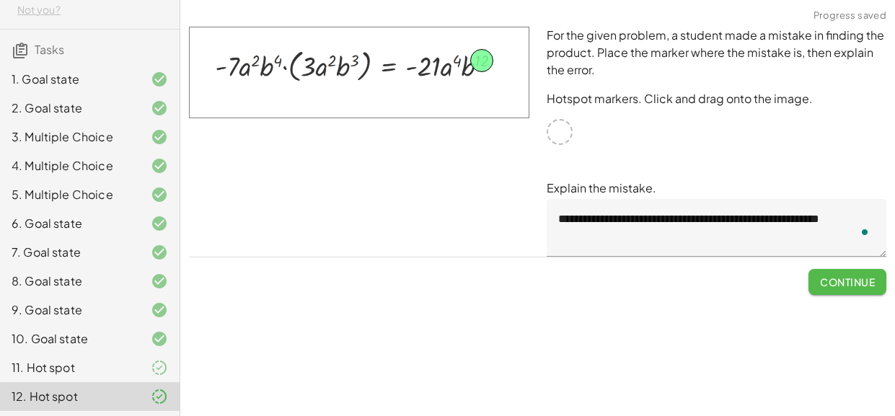
click at [836, 276] on span "Continue" at bounding box center [847, 282] width 55 height 13
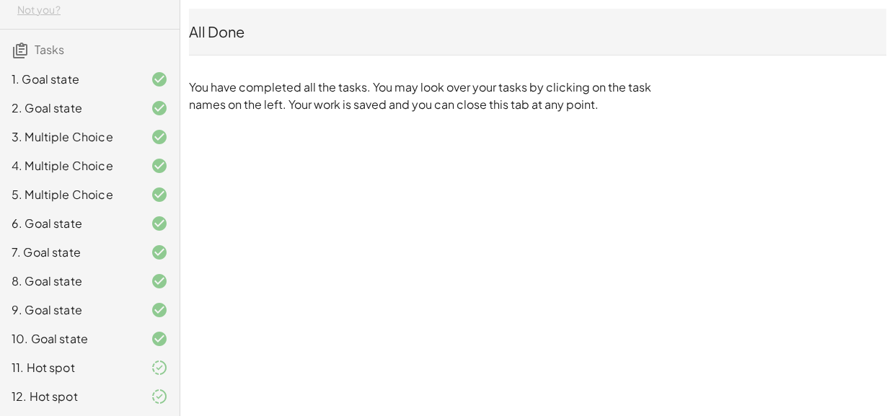
click at [162, 371] on icon at bounding box center [159, 367] width 17 height 17
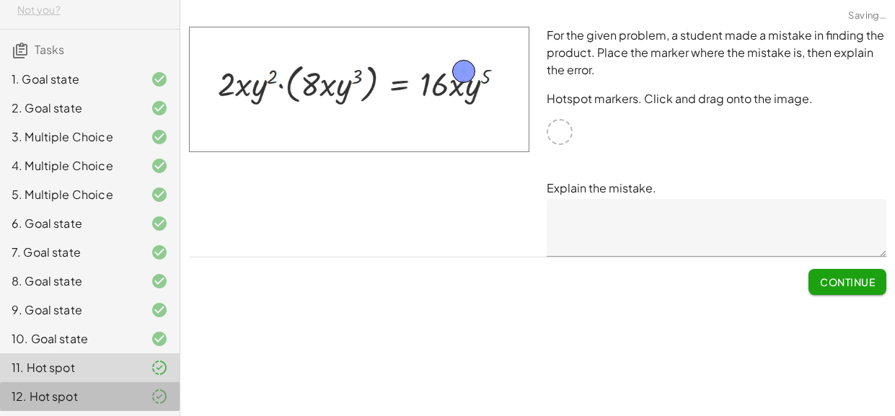
click at [142, 405] on div "12. Hot spot" at bounding box center [90, 396] width 180 height 29
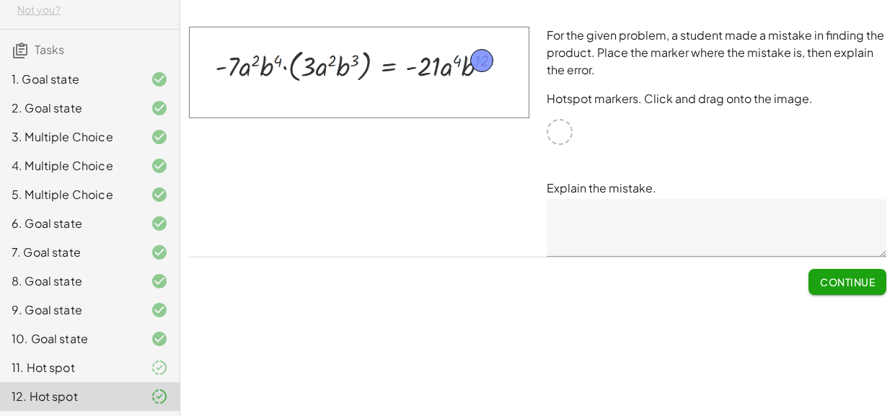
click at [878, 283] on button "Continue" at bounding box center [848, 282] width 78 height 26
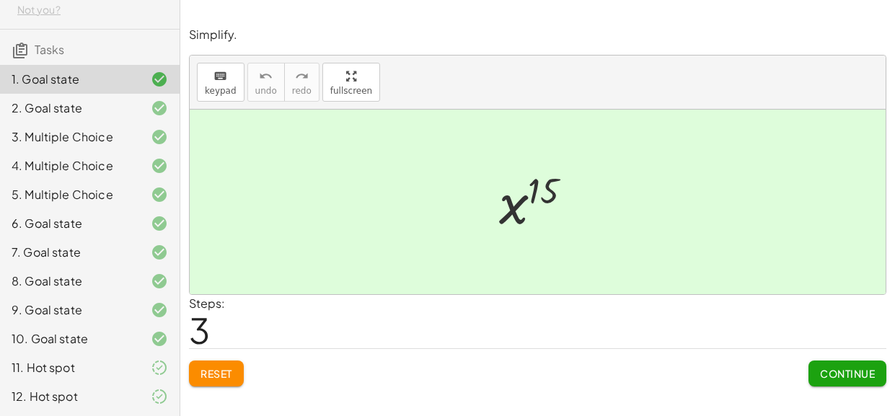
click at [860, 365] on button "Continue" at bounding box center [848, 374] width 78 height 26
click at [0, 0] on button "Continue" at bounding box center [0, 0] width 0 height 0
click at [860, 365] on div "Simplify. keyboard keypad undo undo redo redo fullscreen · x 4 · x 10 · x · x (…" at bounding box center [537, 208] width 715 height 416
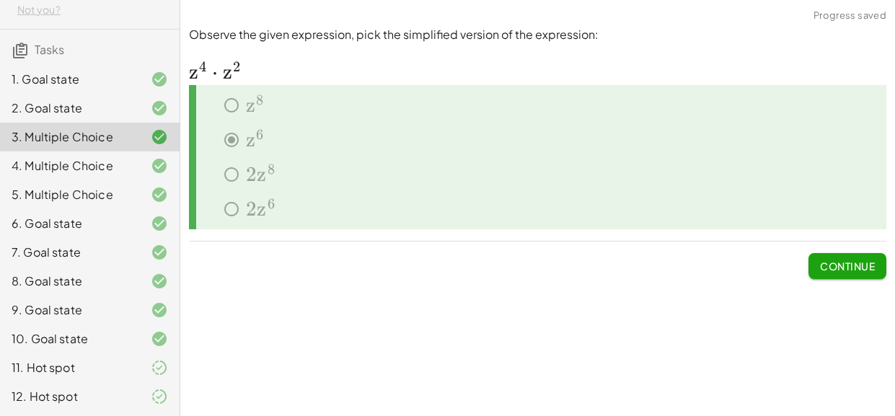
click at [835, 260] on span "Continue" at bounding box center [847, 266] width 55 height 13
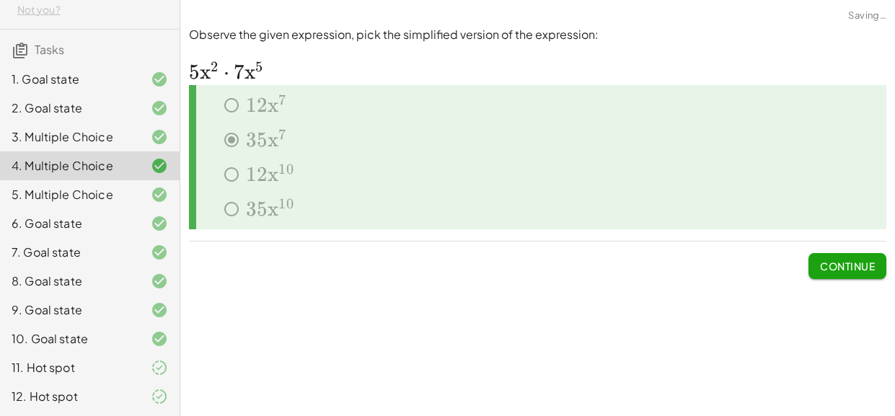
click at [835, 260] on span "Continue" at bounding box center [847, 266] width 55 height 13
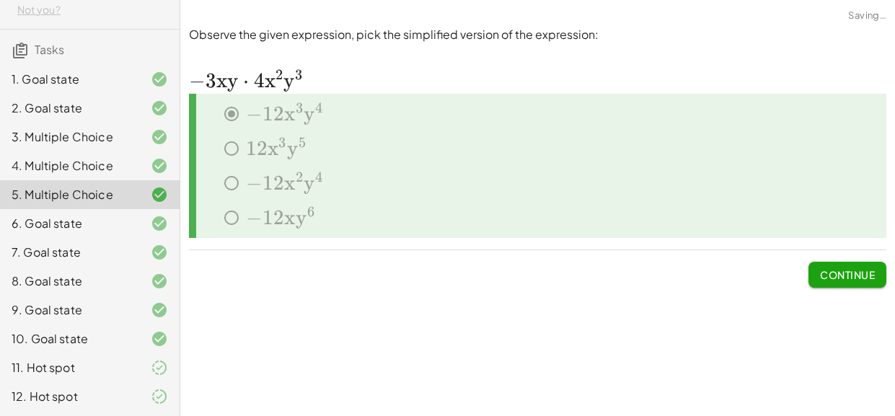
click at [835, 260] on span "Continue" at bounding box center [848, 269] width 78 height 38
click at [852, 285] on button "Continue" at bounding box center [848, 275] width 78 height 26
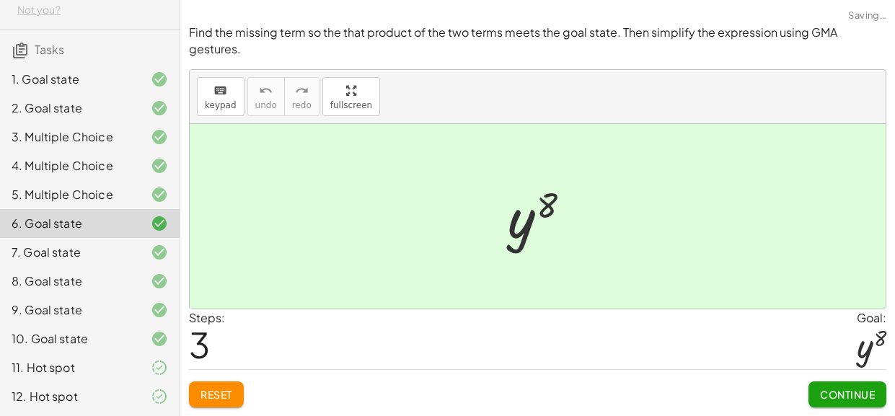
click at [850, 400] on span "Continue" at bounding box center [847, 394] width 55 height 13
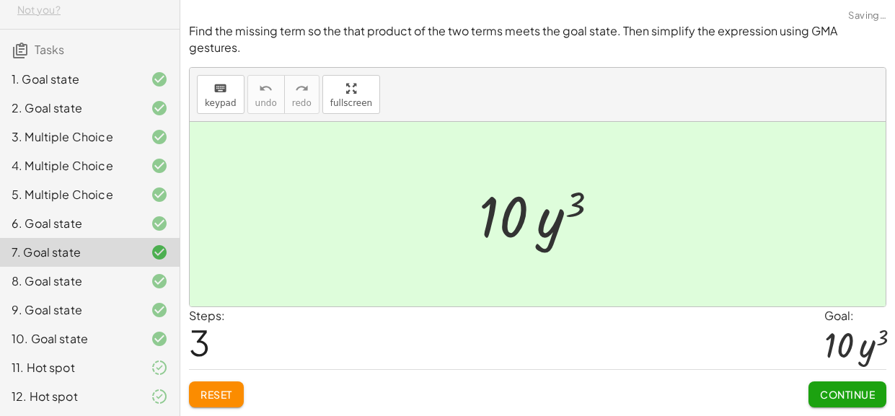
click at [849, 400] on span "Continue" at bounding box center [847, 394] width 55 height 13
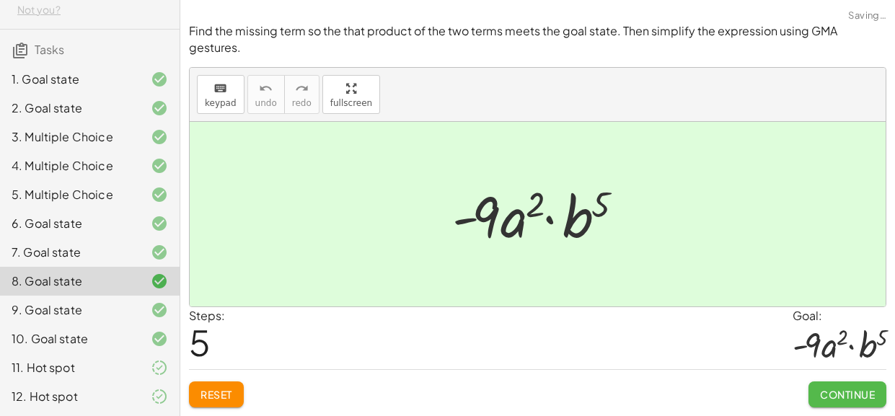
click at [850, 400] on button "Continue" at bounding box center [848, 395] width 78 height 26
click at [0, 0] on button "Continue" at bounding box center [0, 0] width 0 height 0
click at [0, 0] on div "Find two term so the that product of the two terms meets the goal state. Then s…" at bounding box center [0, 0] width 0 height 0
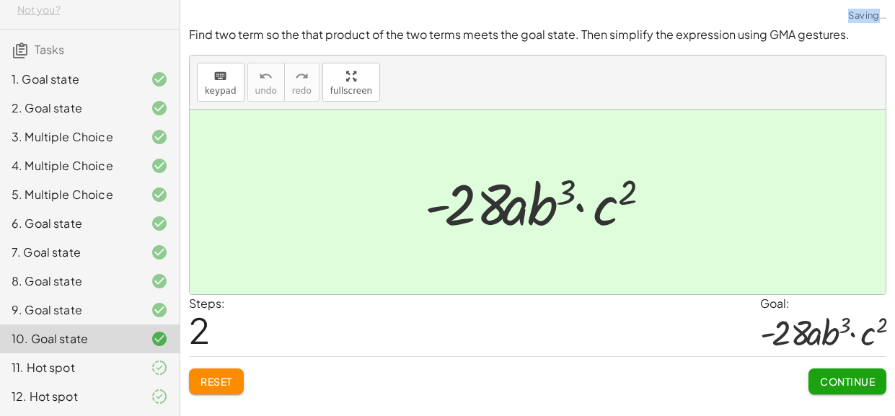
click at [0, 0] on div "Find two term so the that product of the two terms meets the goal state. Then s…" at bounding box center [0, 0] width 0 height 0
click at [850, 387] on span "Continue" at bounding box center [847, 381] width 55 height 13
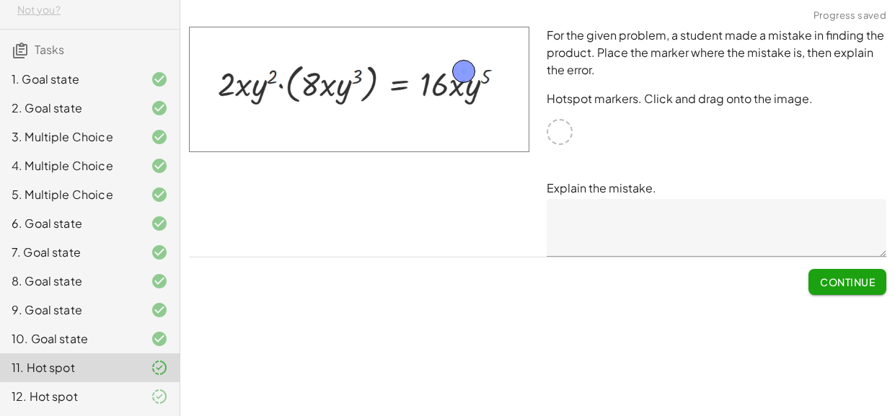
click at [838, 291] on button "Continue" at bounding box center [848, 282] width 78 height 26
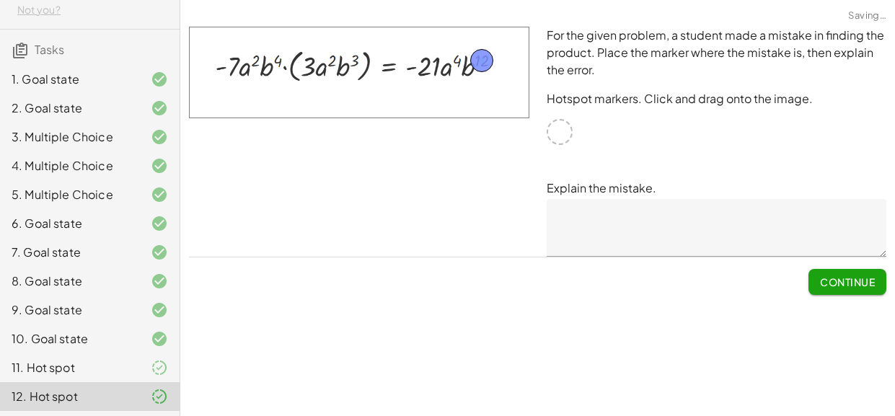
click at [839, 287] on span "Continue" at bounding box center [847, 282] width 55 height 13
